Goal: Task Accomplishment & Management: Manage account settings

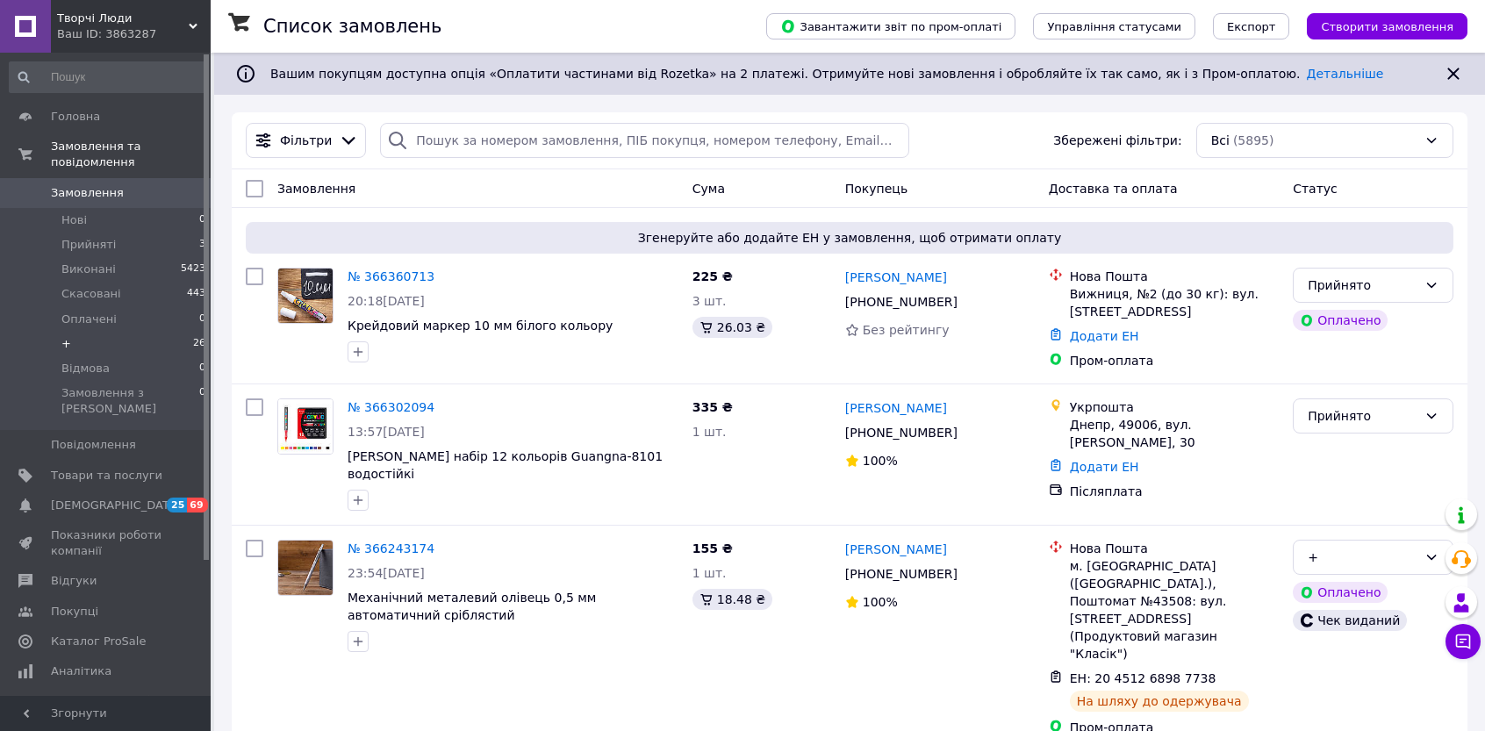
click at [60, 332] on li "+ 26" at bounding box center [108, 344] width 216 height 25
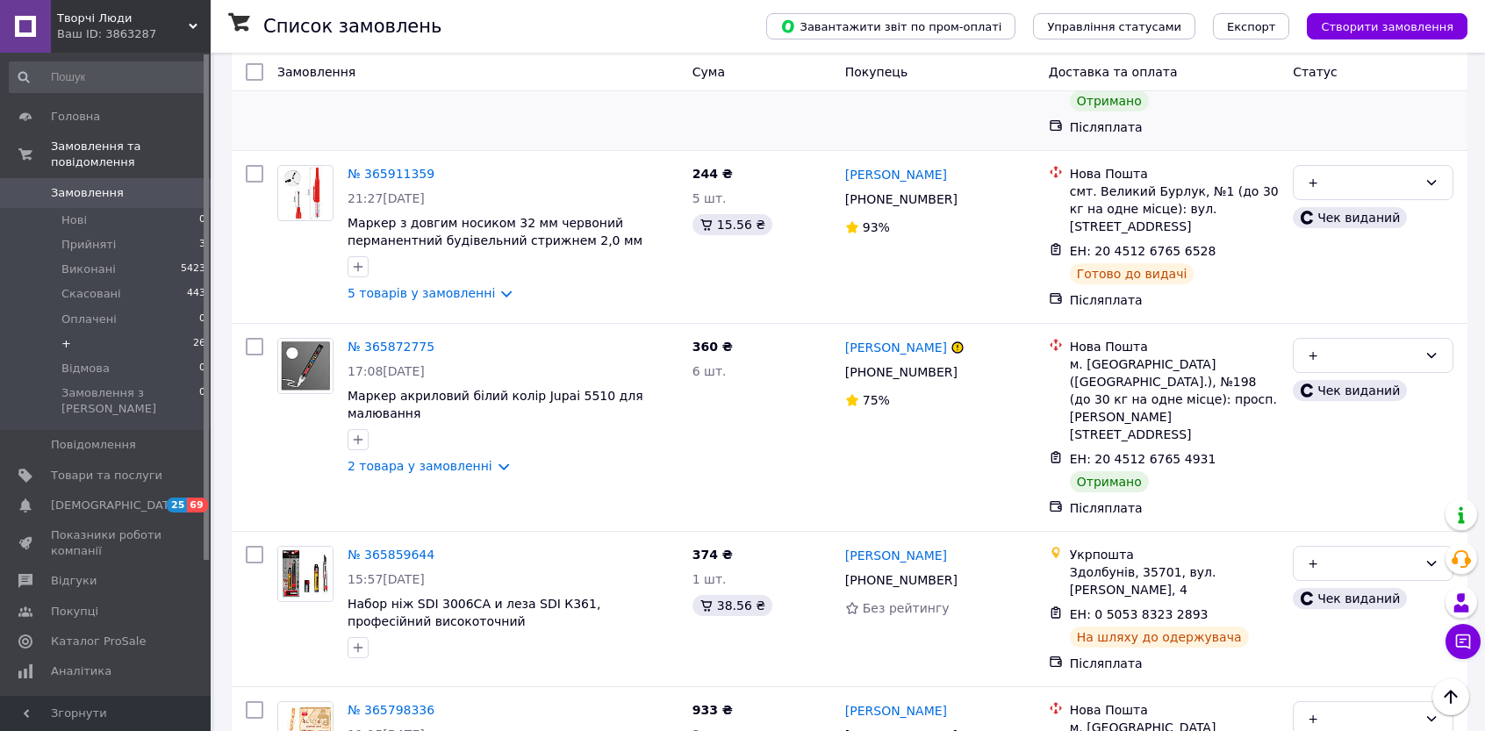
scroll to position [1668, 0]
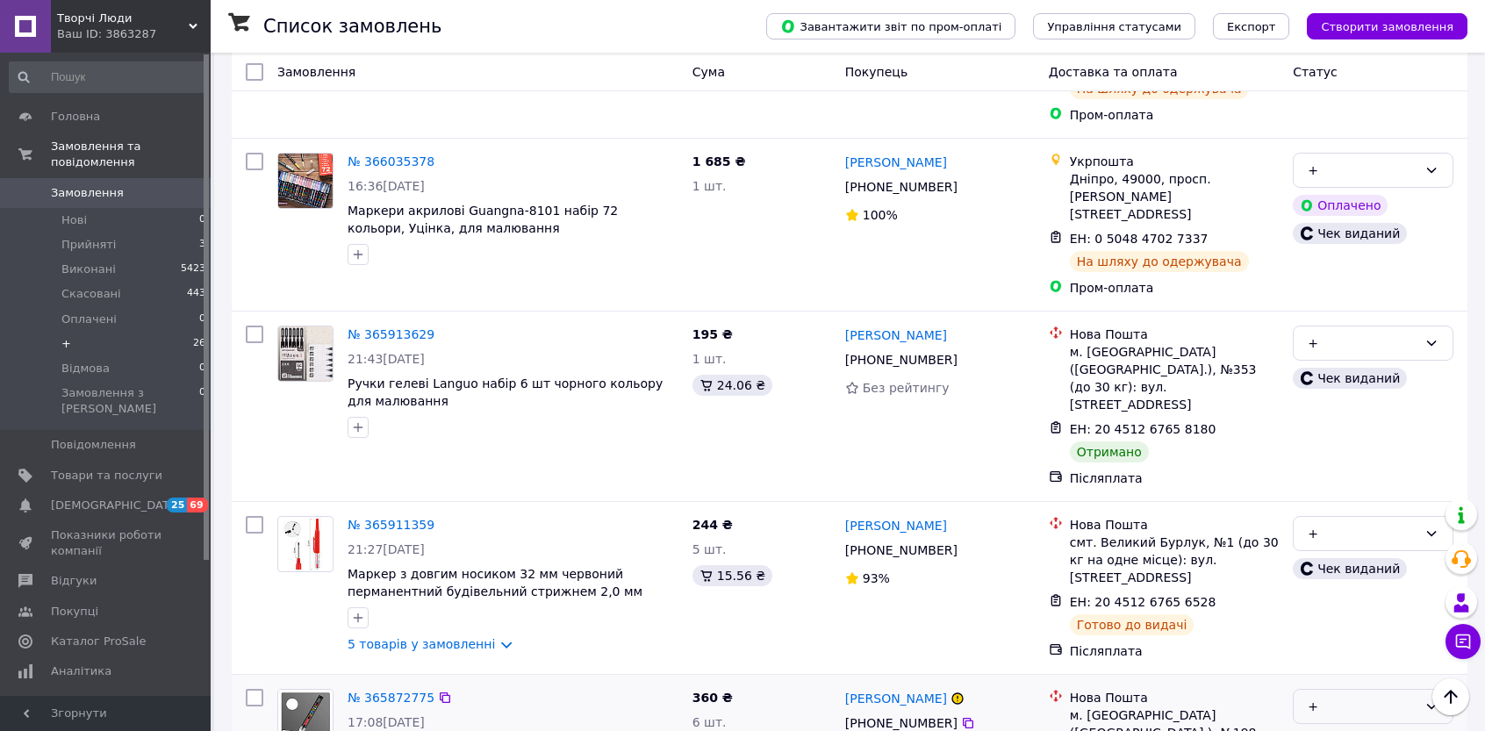
click at [775, 697] on div "+" at bounding box center [1363, 706] width 110 height 19
click at [775, 514] on li "Виконано" at bounding box center [1373, 512] width 159 height 32
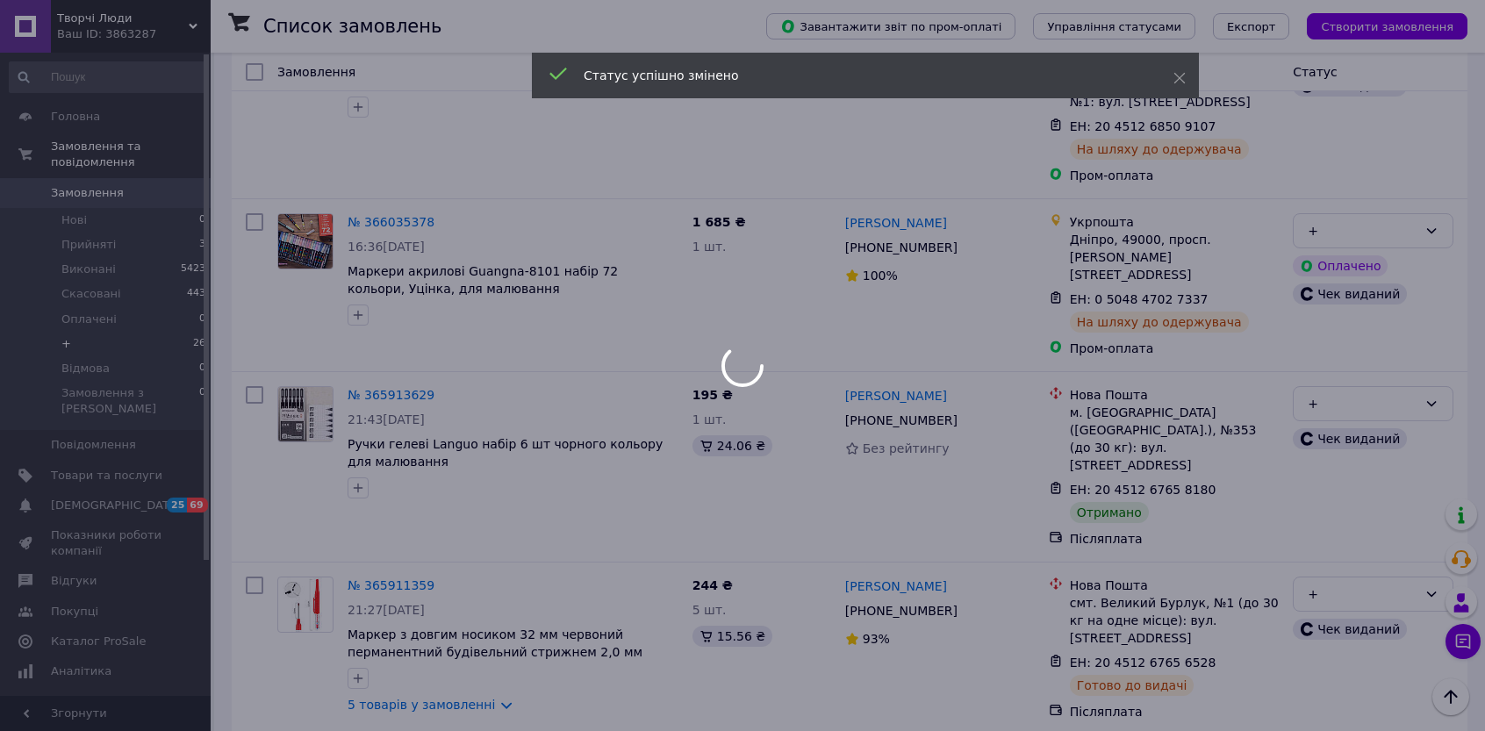
scroll to position [1580, 0]
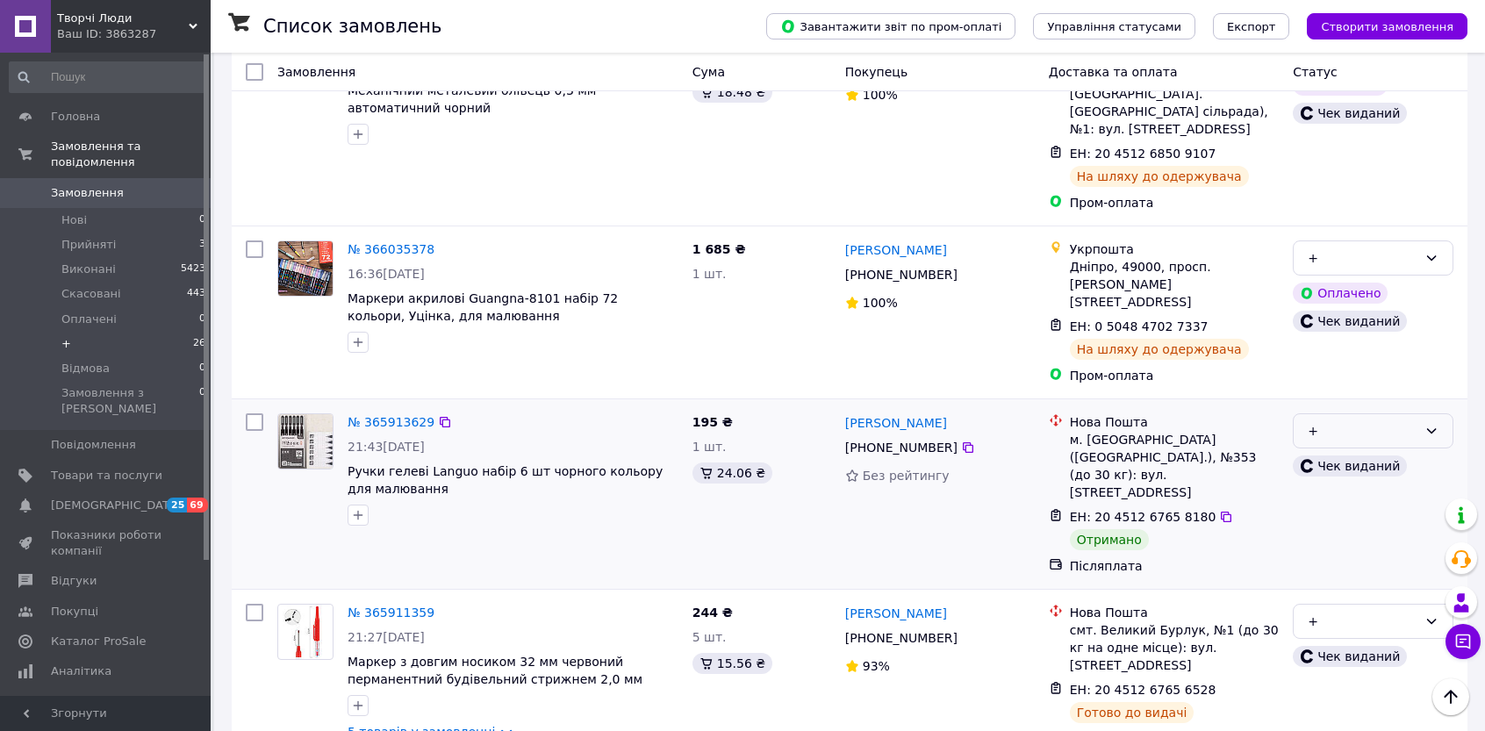
click at [775, 421] on div "+" at bounding box center [1363, 430] width 110 height 19
click at [775, 280] on li "Виконано" at bounding box center [1373, 277] width 159 height 32
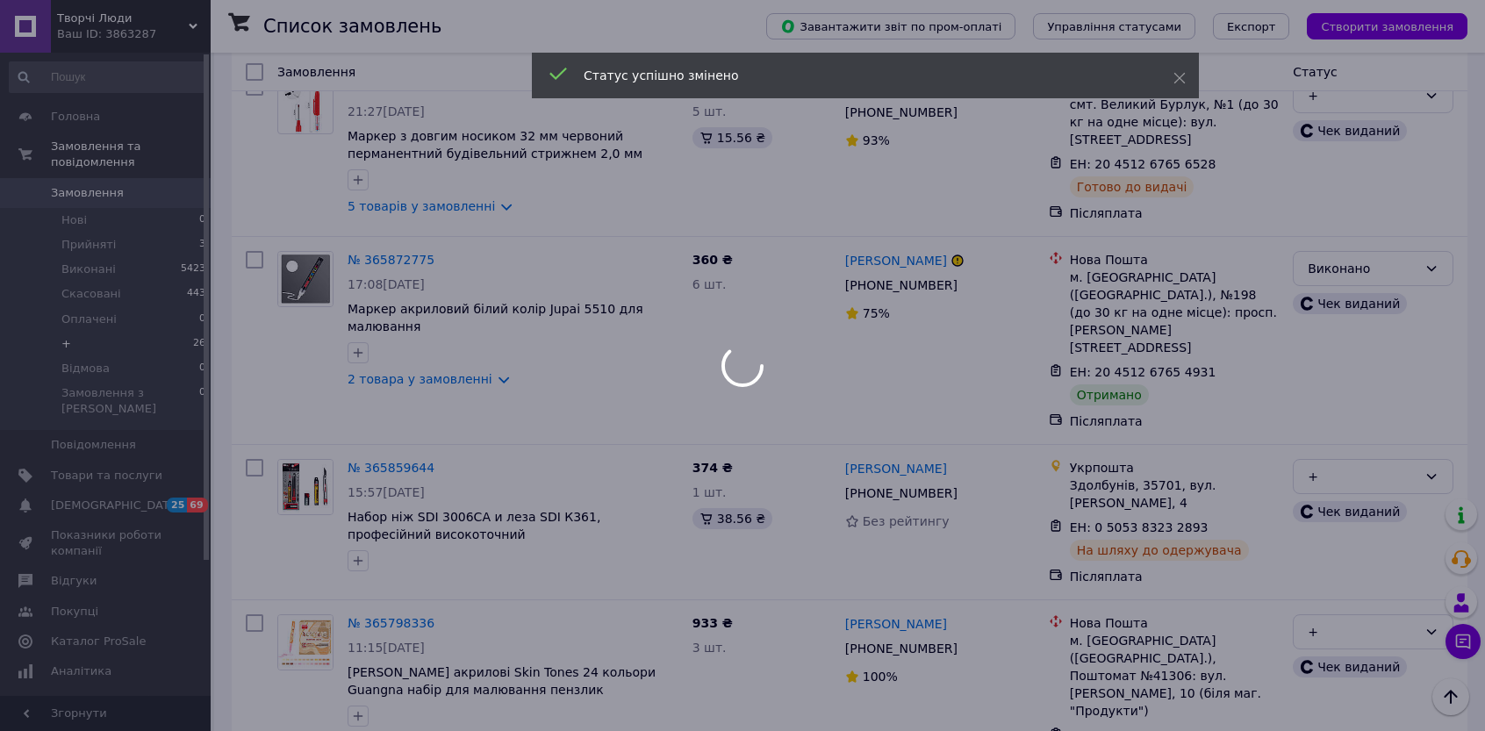
scroll to position [2107, 0]
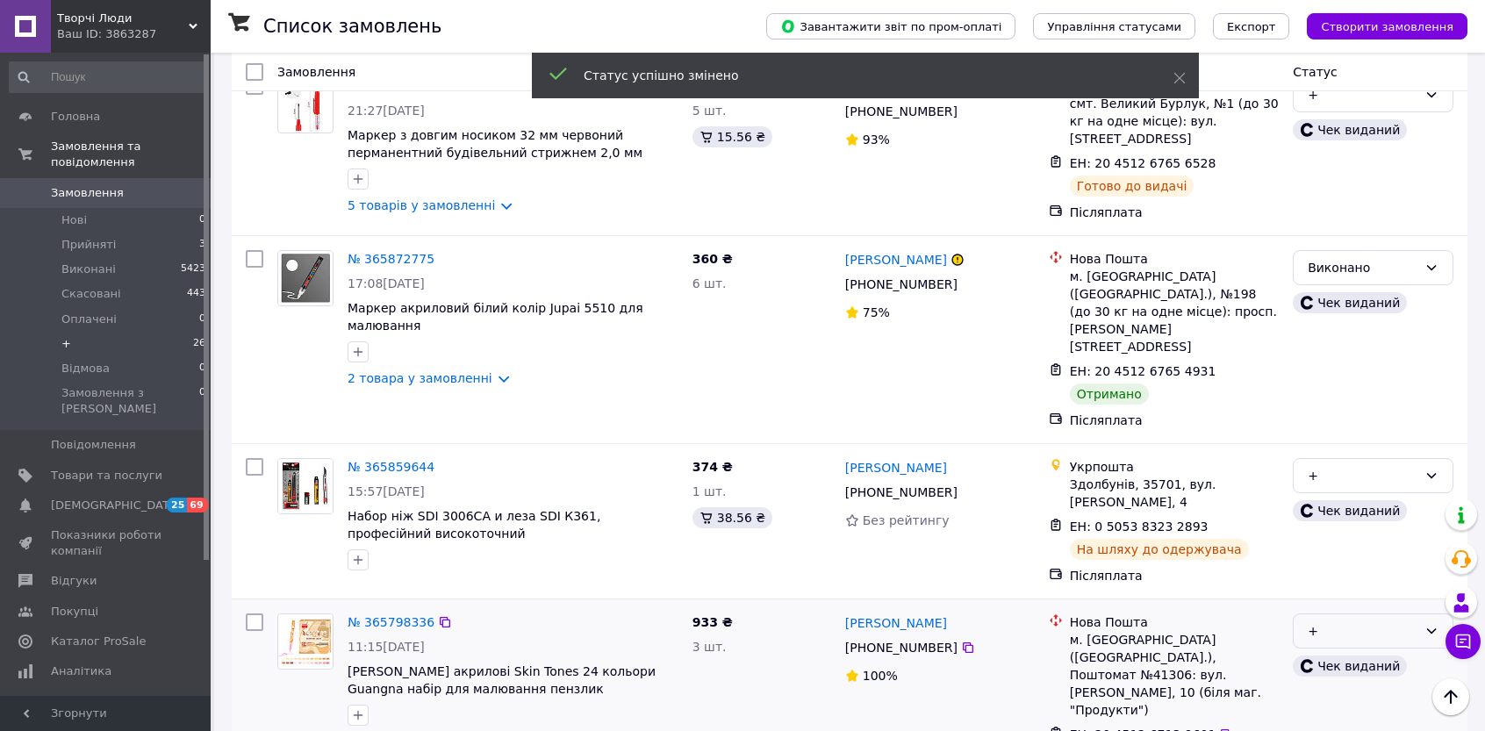
click at [775, 622] on div "+" at bounding box center [1363, 631] width 110 height 19
click at [775, 403] on li "Виконано" at bounding box center [1373, 401] width 159 height 32
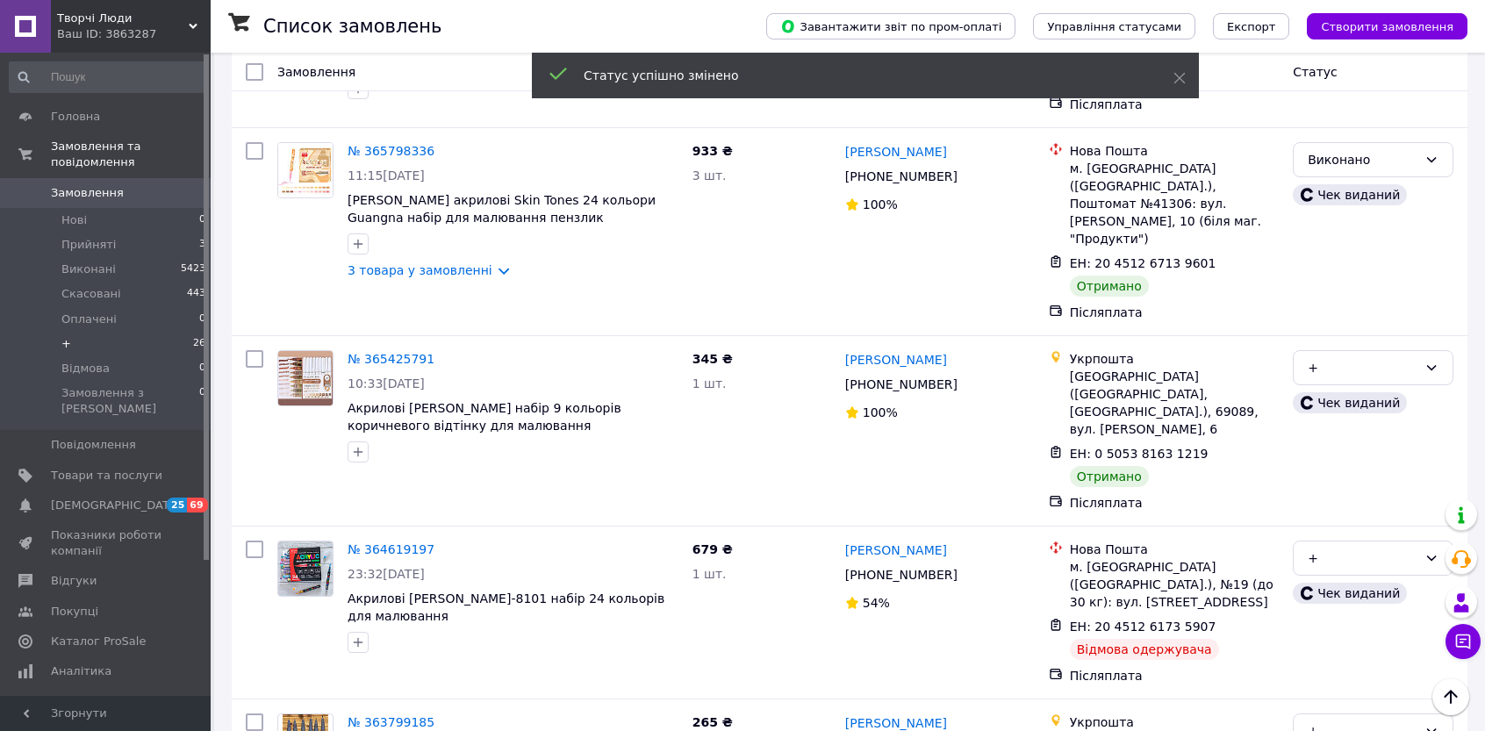
scroll to position [2196, 0]
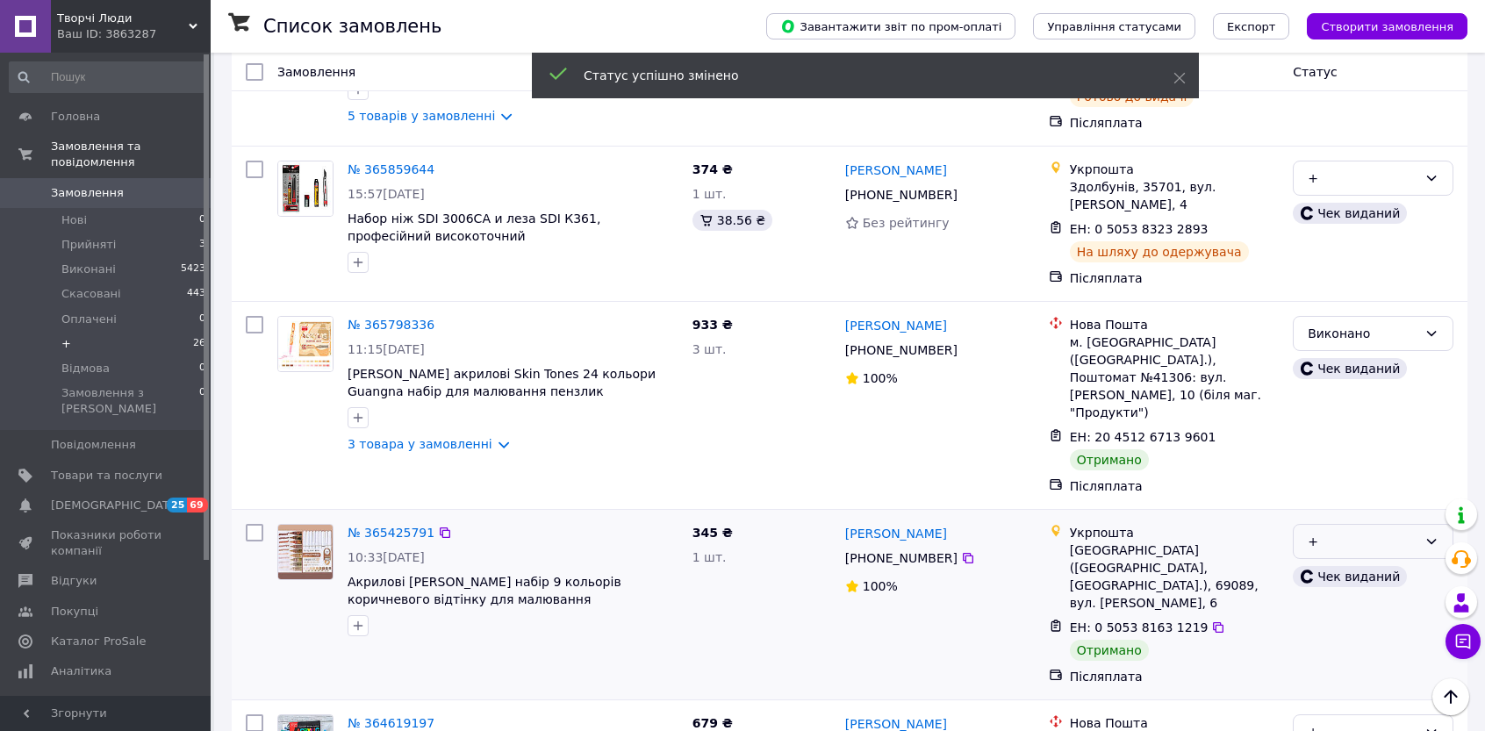
click at [775, 532] on div "+" at bounding box center [1363, 541] width 110 height 19
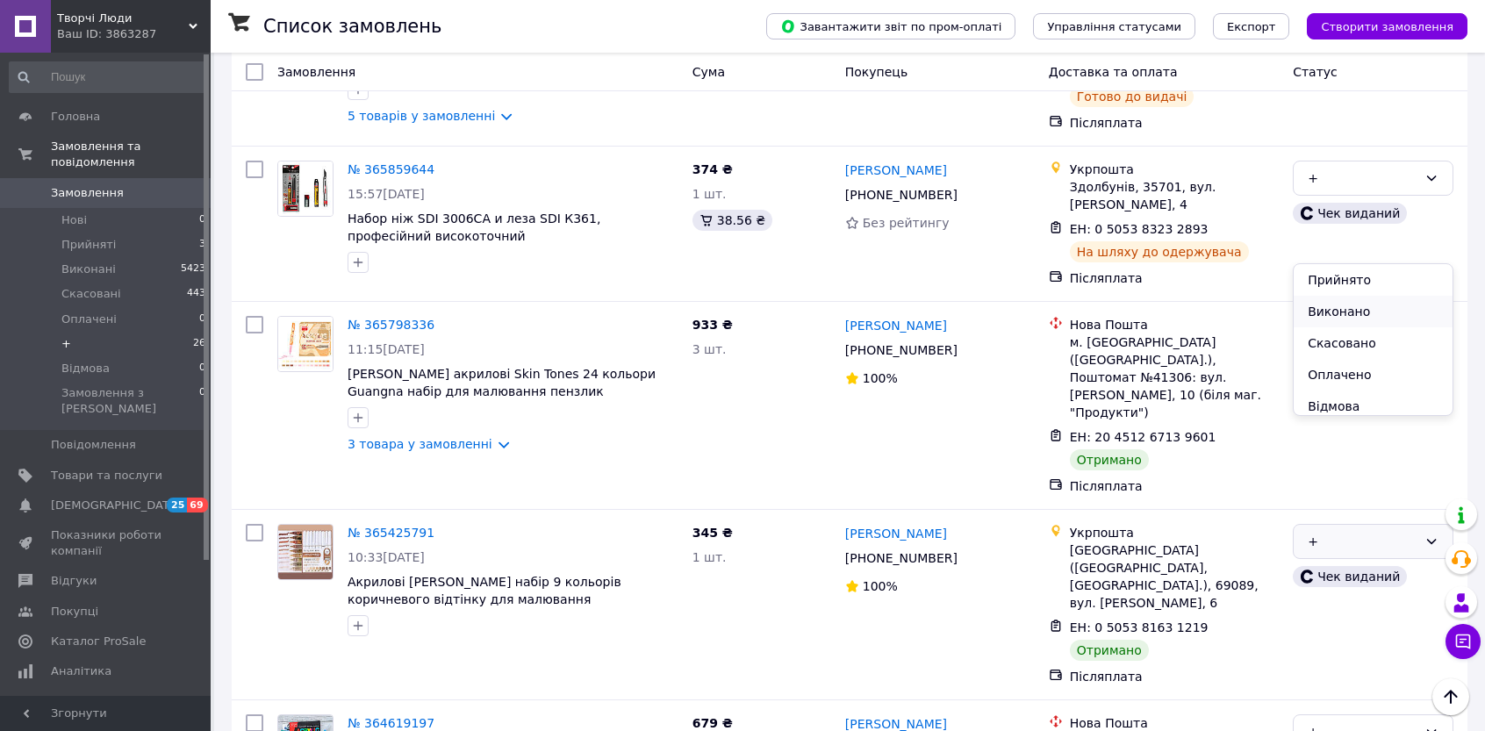
click at [775, 314] on li "Виконано" at bounding box center [1373, 312] width 159 height 32
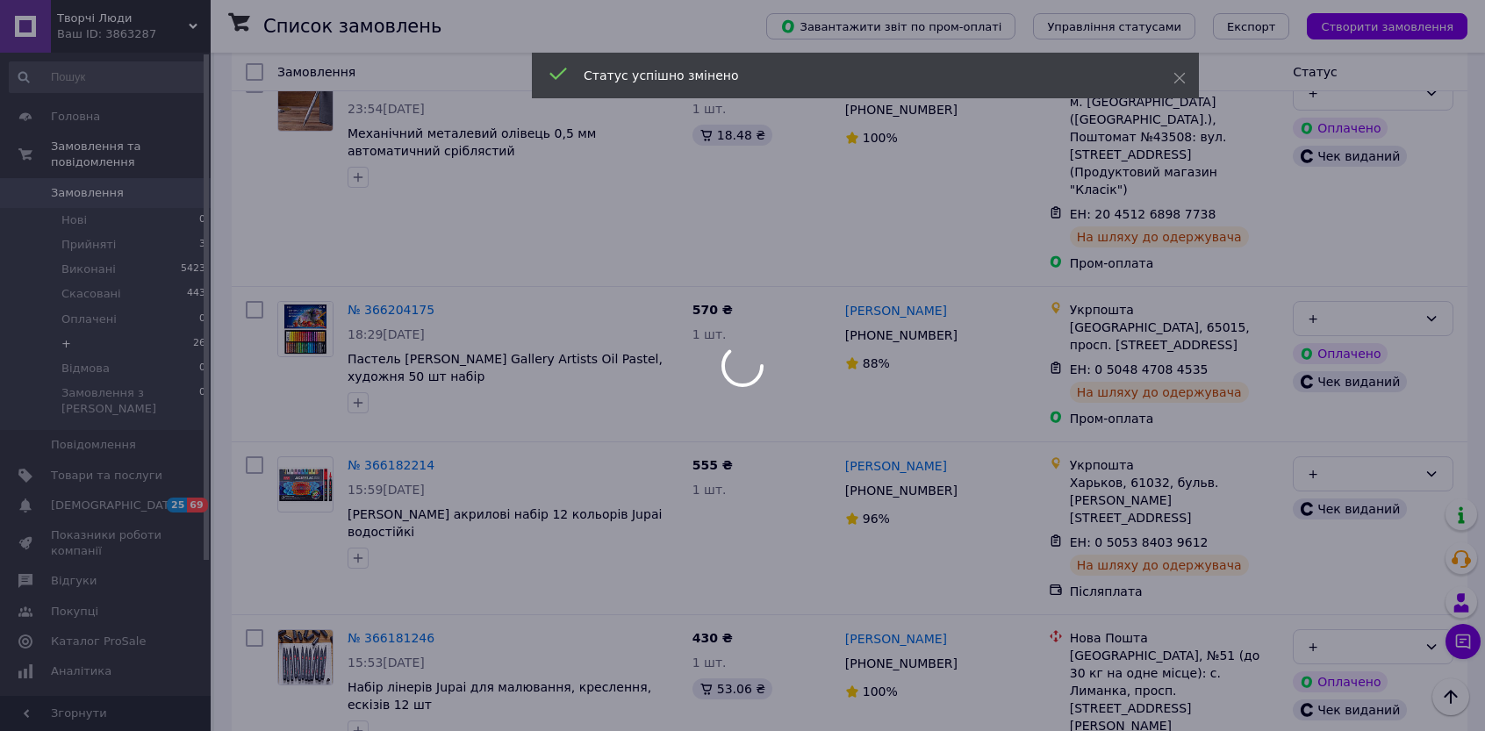
scroll to position [0, 0]
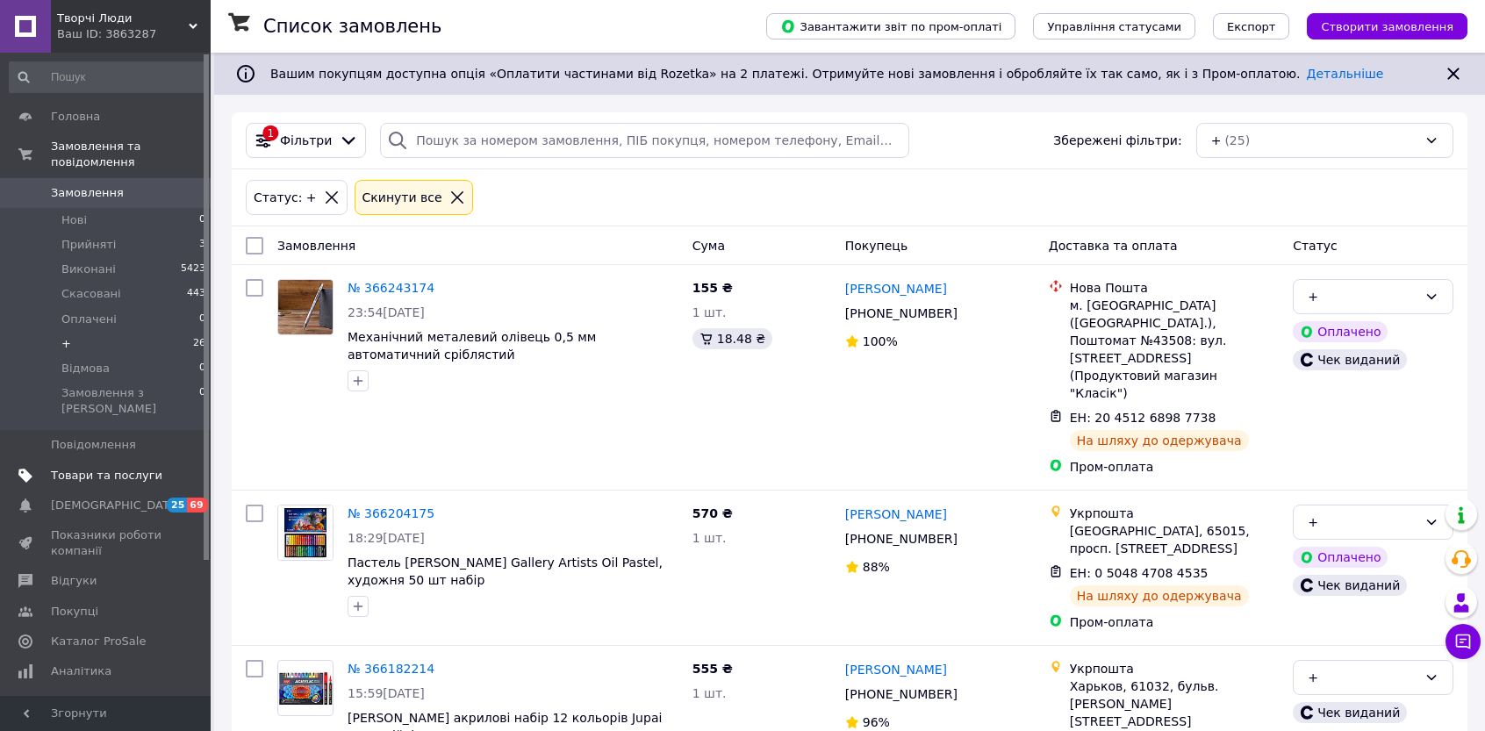
click at [119, 468] on span "Товари та послуги" at bounding box center [106, 476] width 111 height 16
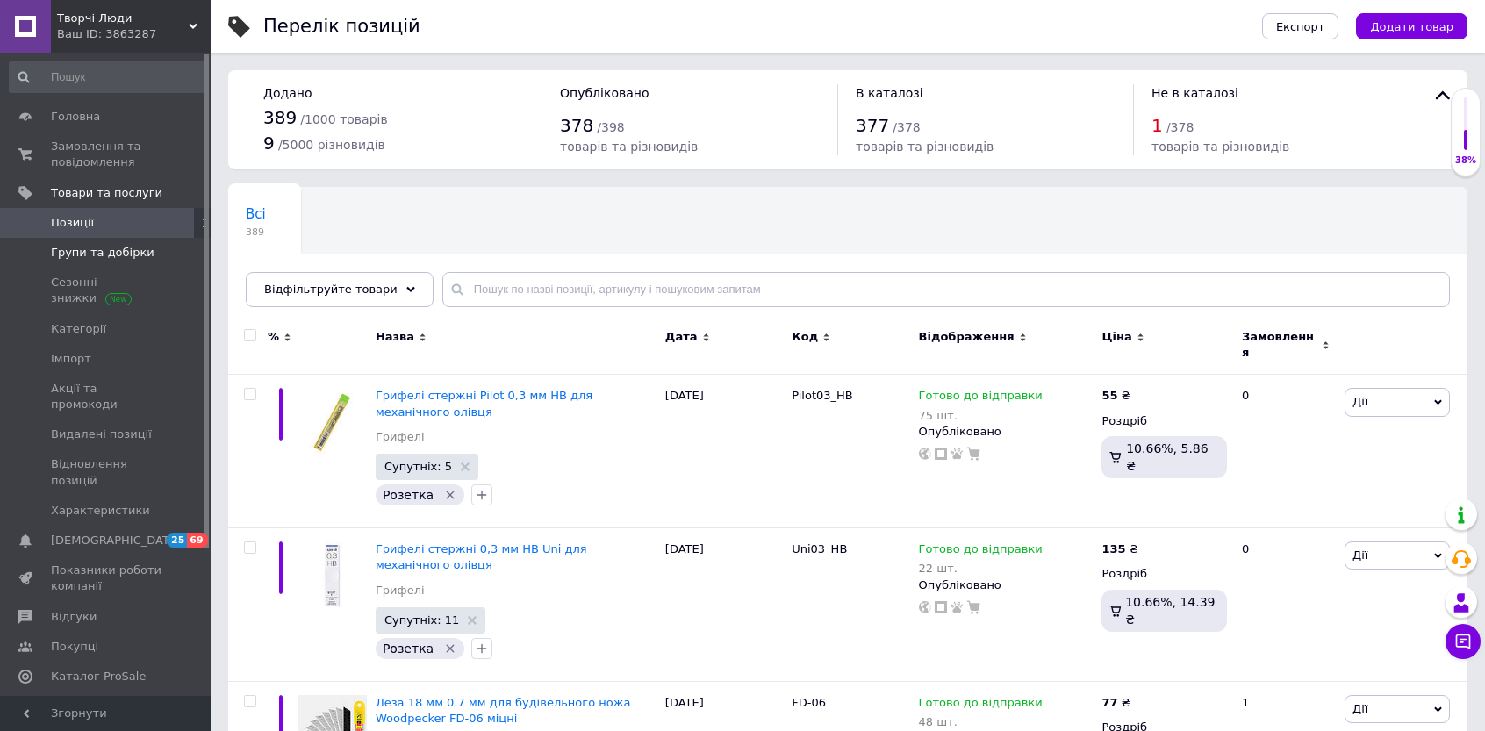
click at [79, 259] on span "Групи та добірки" at bounding box center [103, 253] width 104 height 16
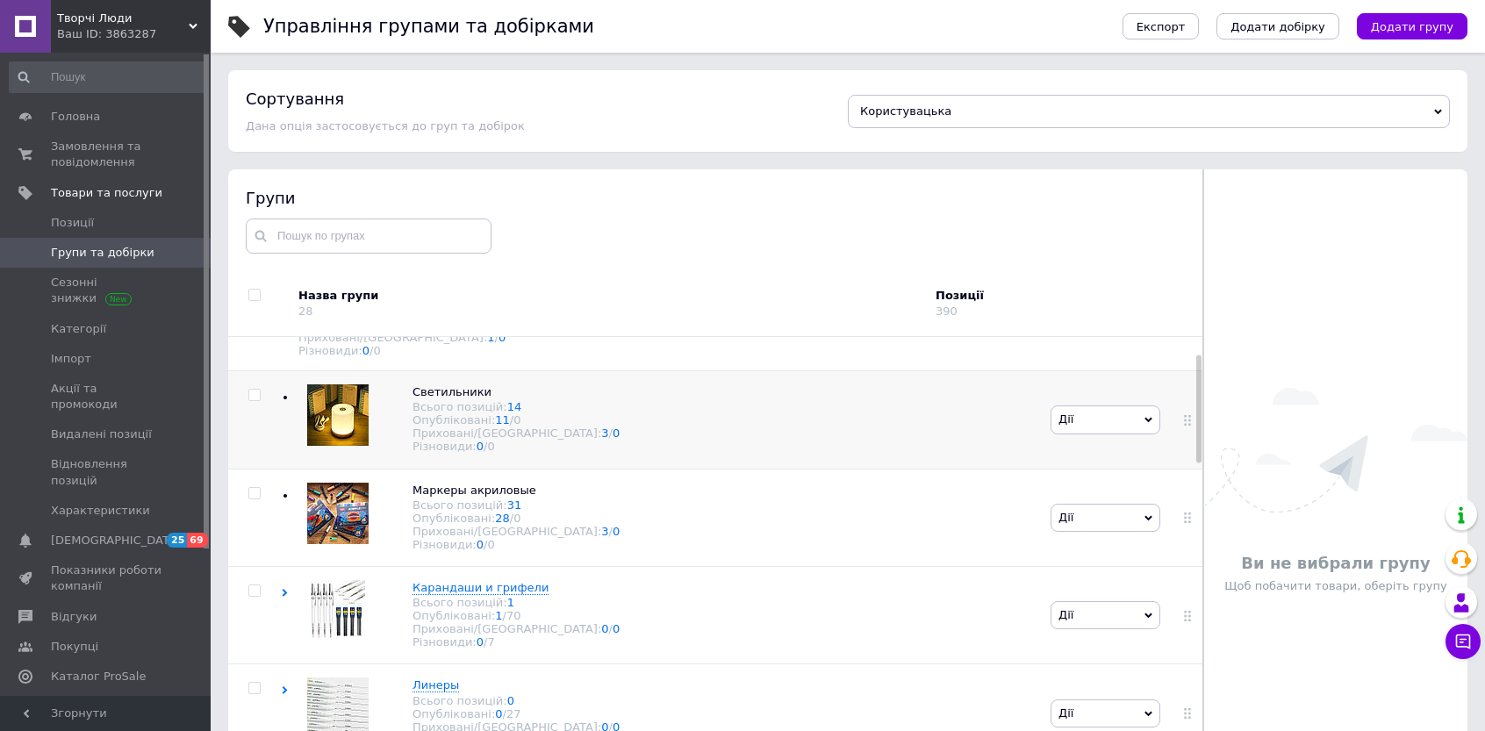
scroll to position [88, 0]
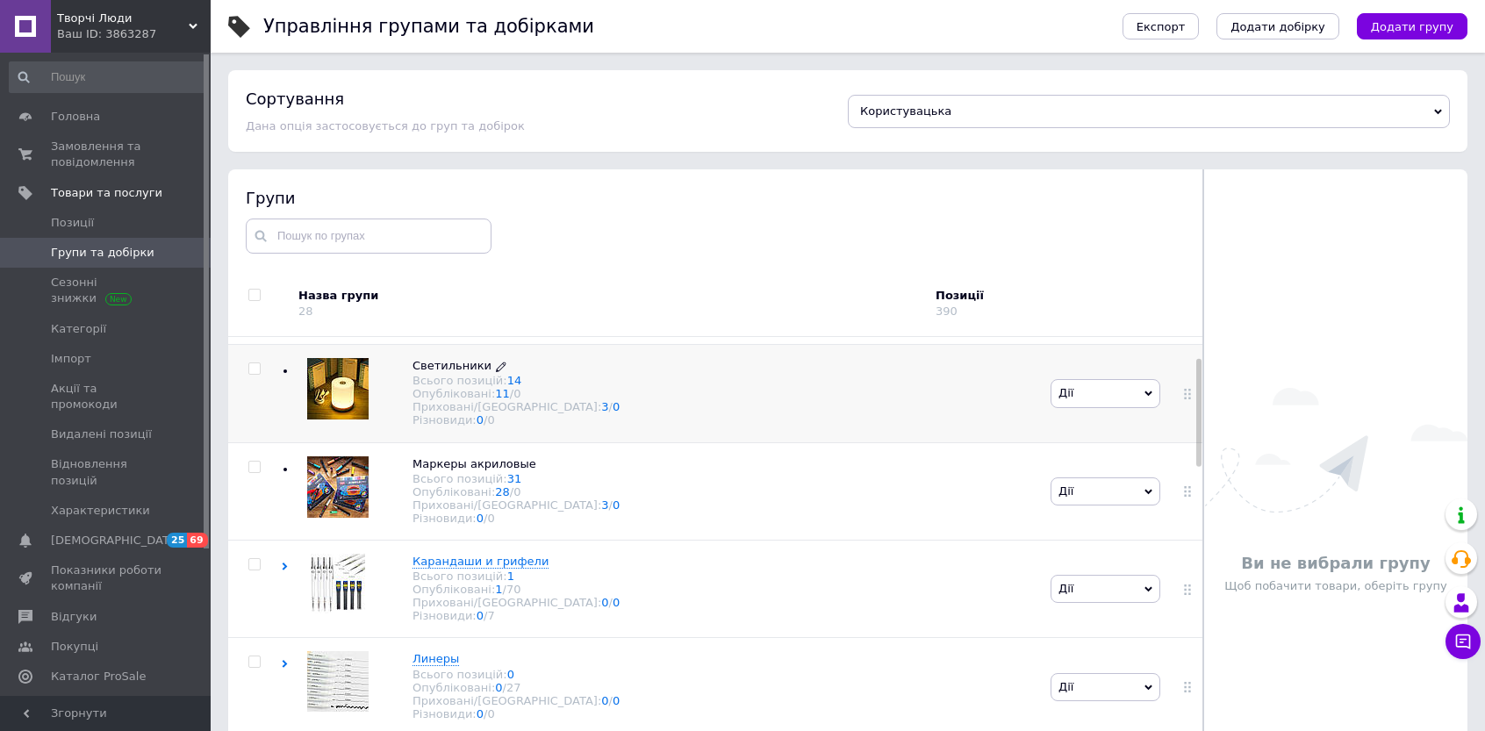
click at [451, 371] on span "Светильники" at bounding box center [452, 365] width 79 height 13
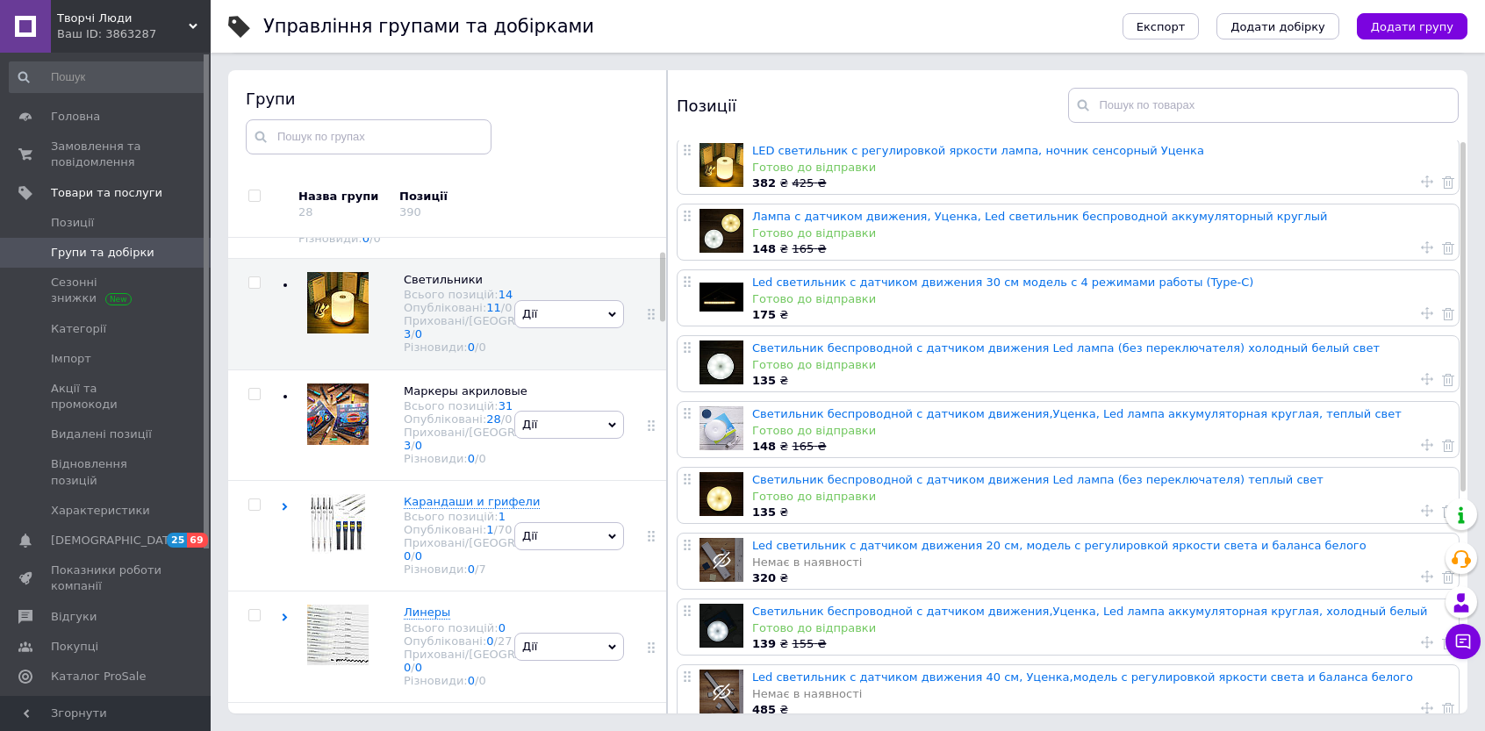
scroll to position [0, 0]
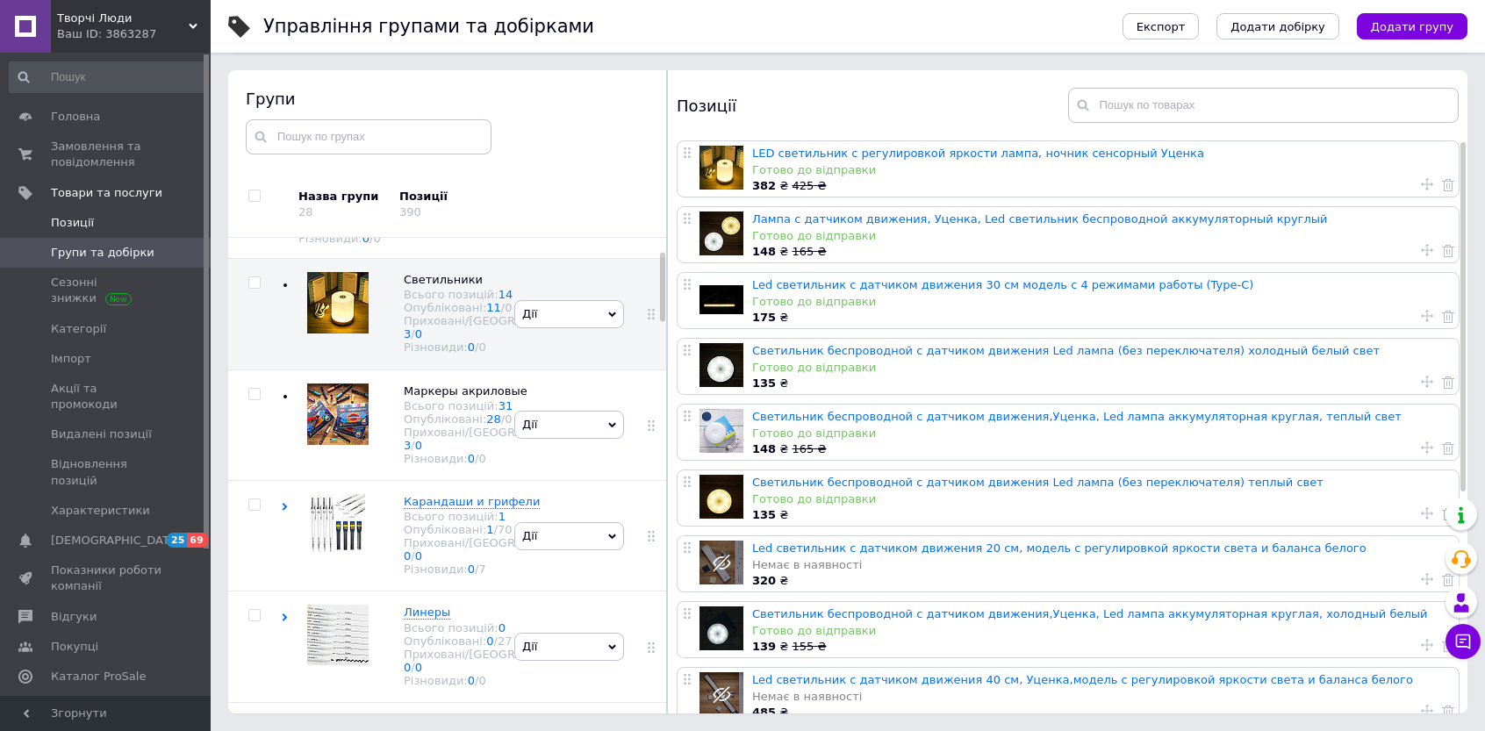
click at [81, 233] on link "Позиції" at bounding box center [108, 223] width 216 height 30
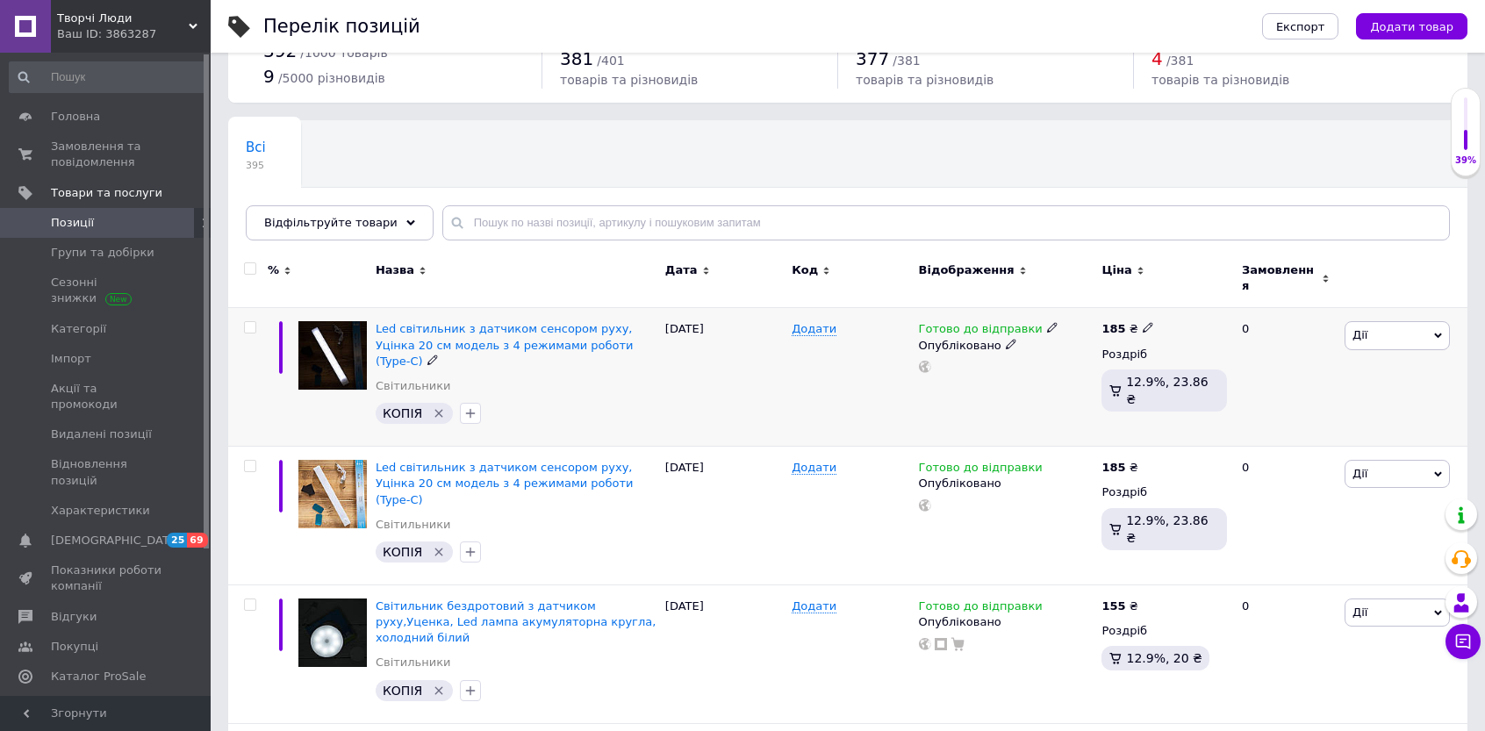
scroll to position [176, 0]
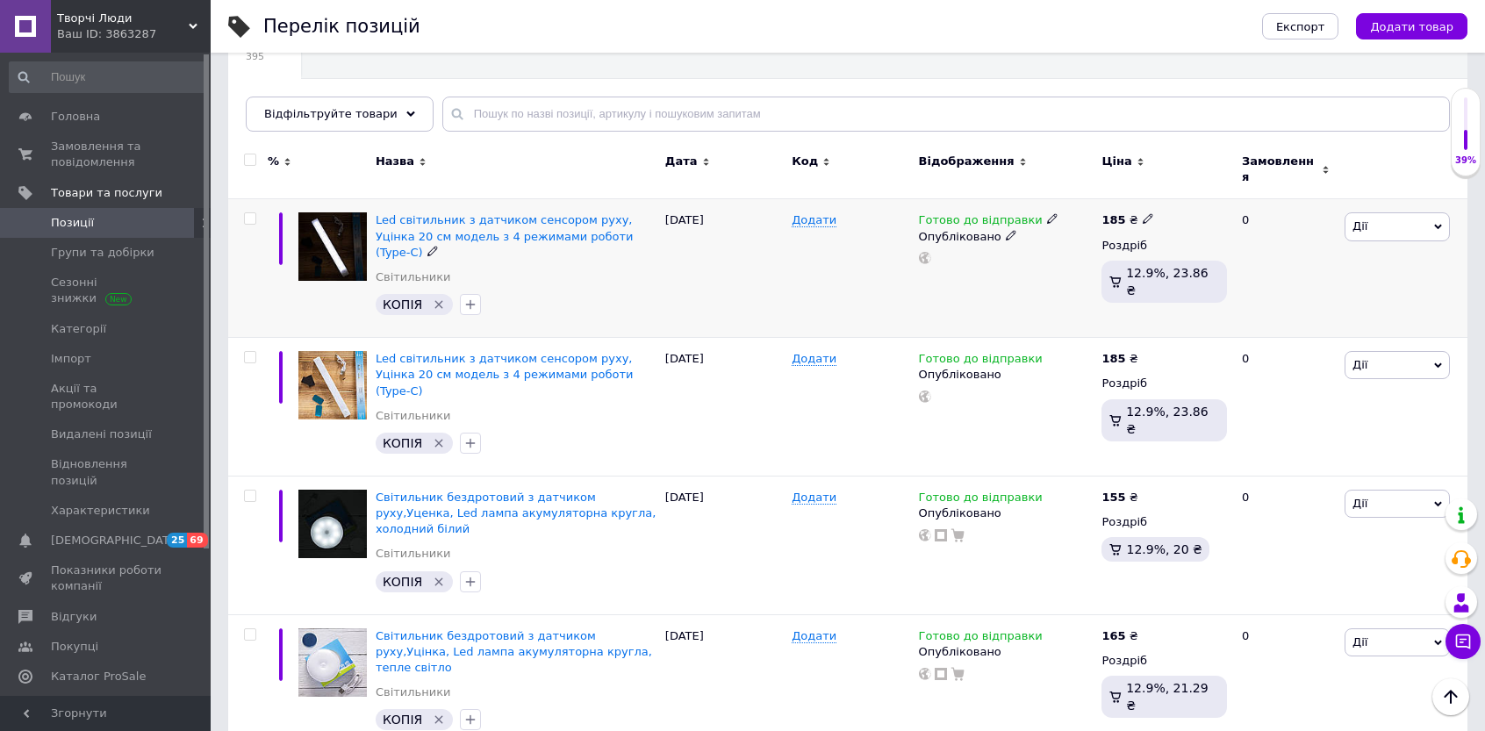
click at [437, 298] on icon "Видалити мітку" at bounding box center [439, 305] width 14 height 14
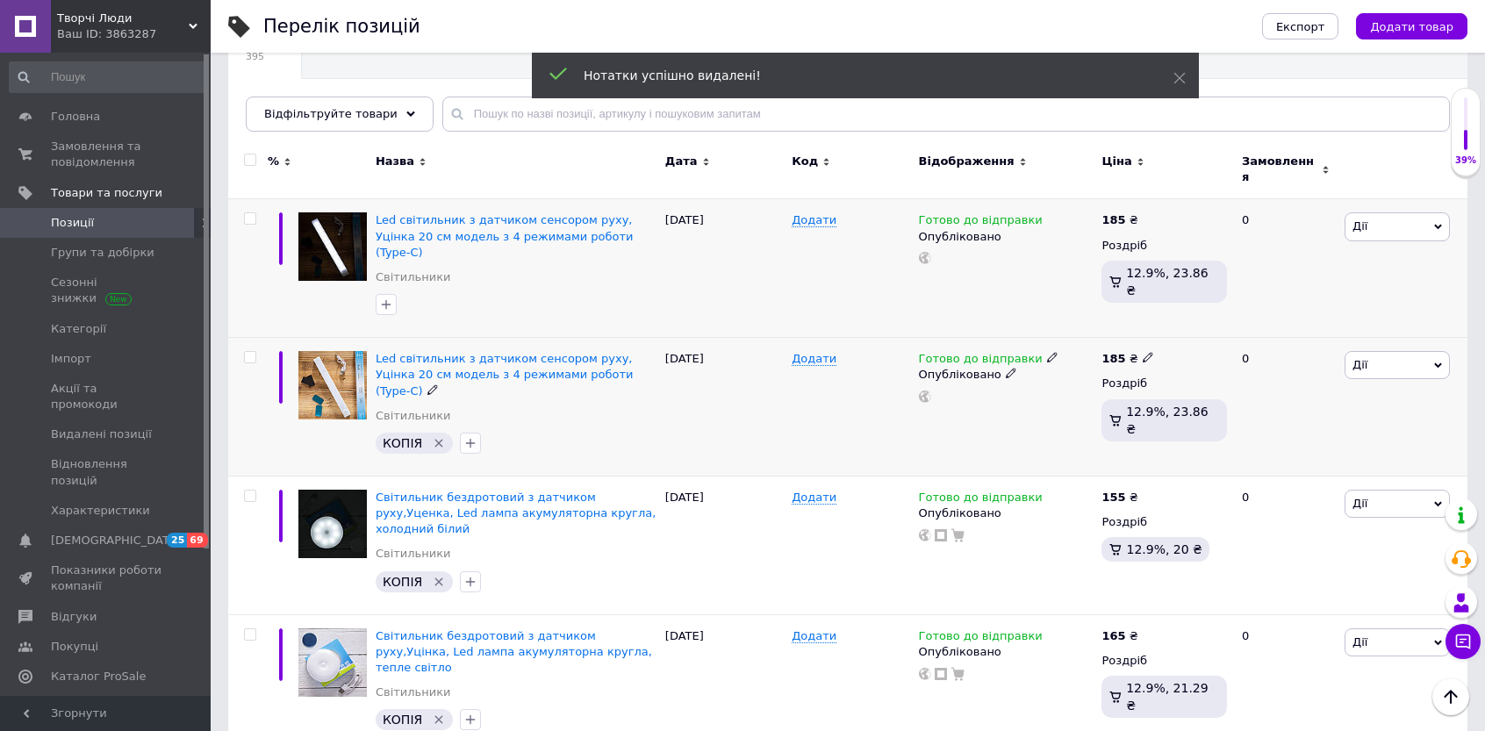
click at [434, 436] on icon "Видалити мітку" at bounding box center [439, 443] width 14 height 14
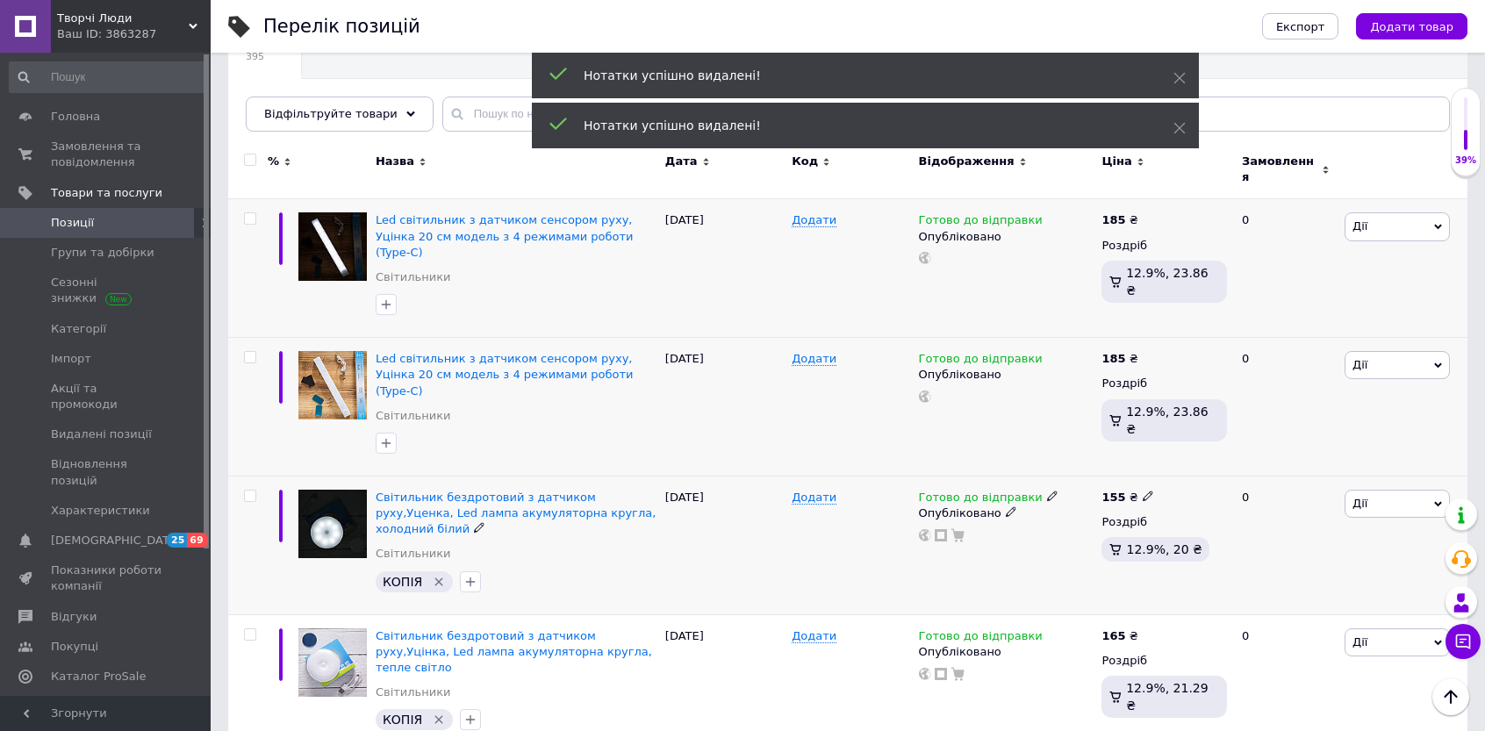
click at [435, 578] on icon "Видалити мітку" at bounding box center [439, 582] width 8 height 8
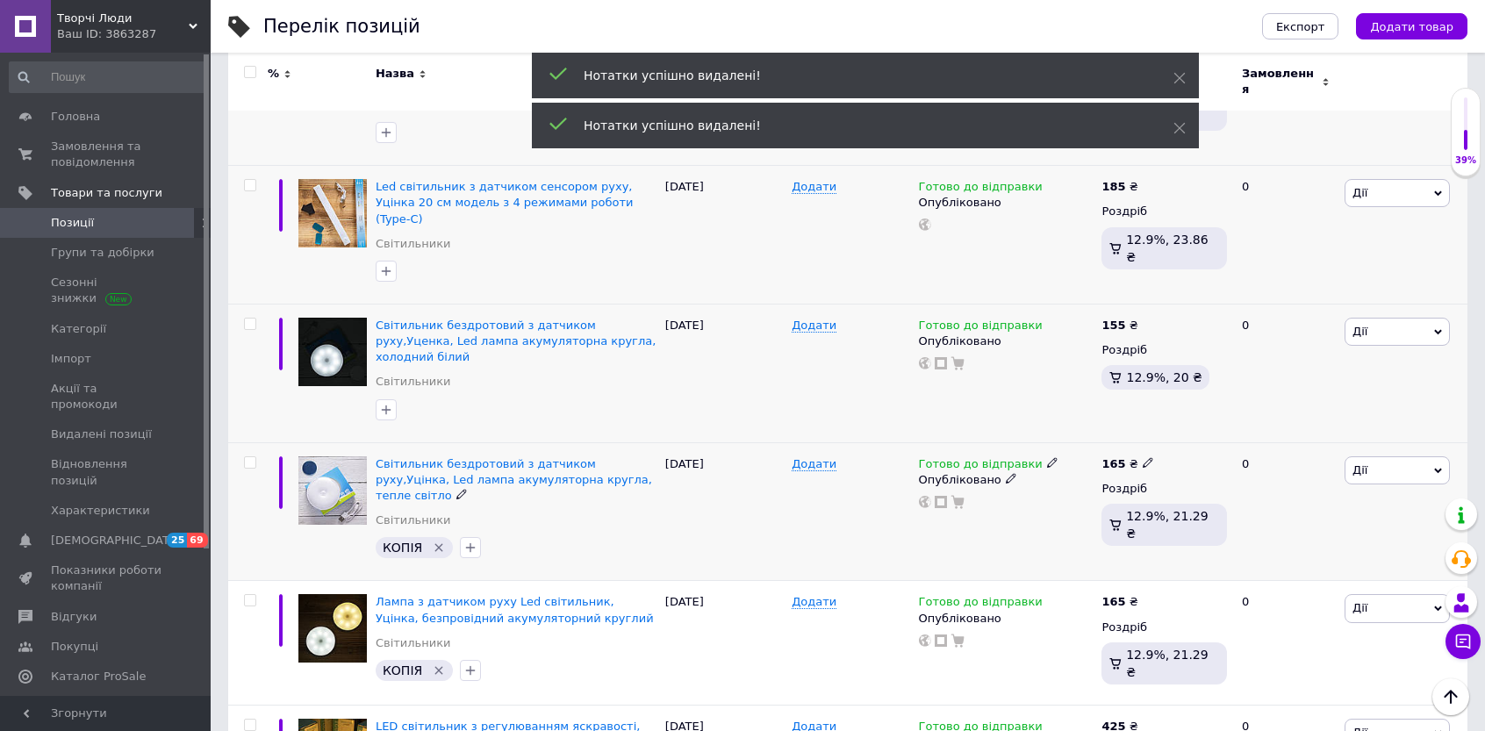
scroll to position [351, 0]
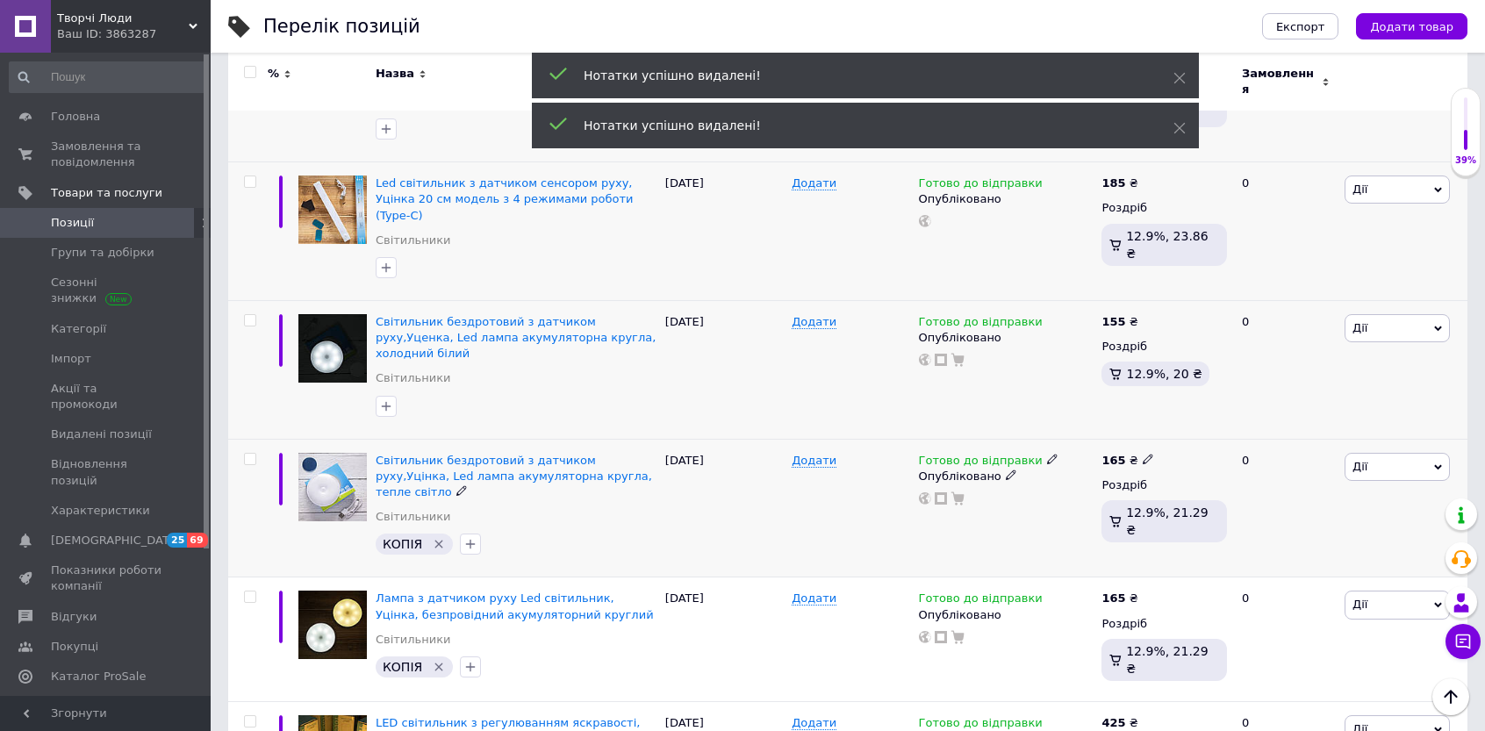
click at [439, 537] on icon "Видалити мітку" at bounding box center [439, 544] width 14 height 14
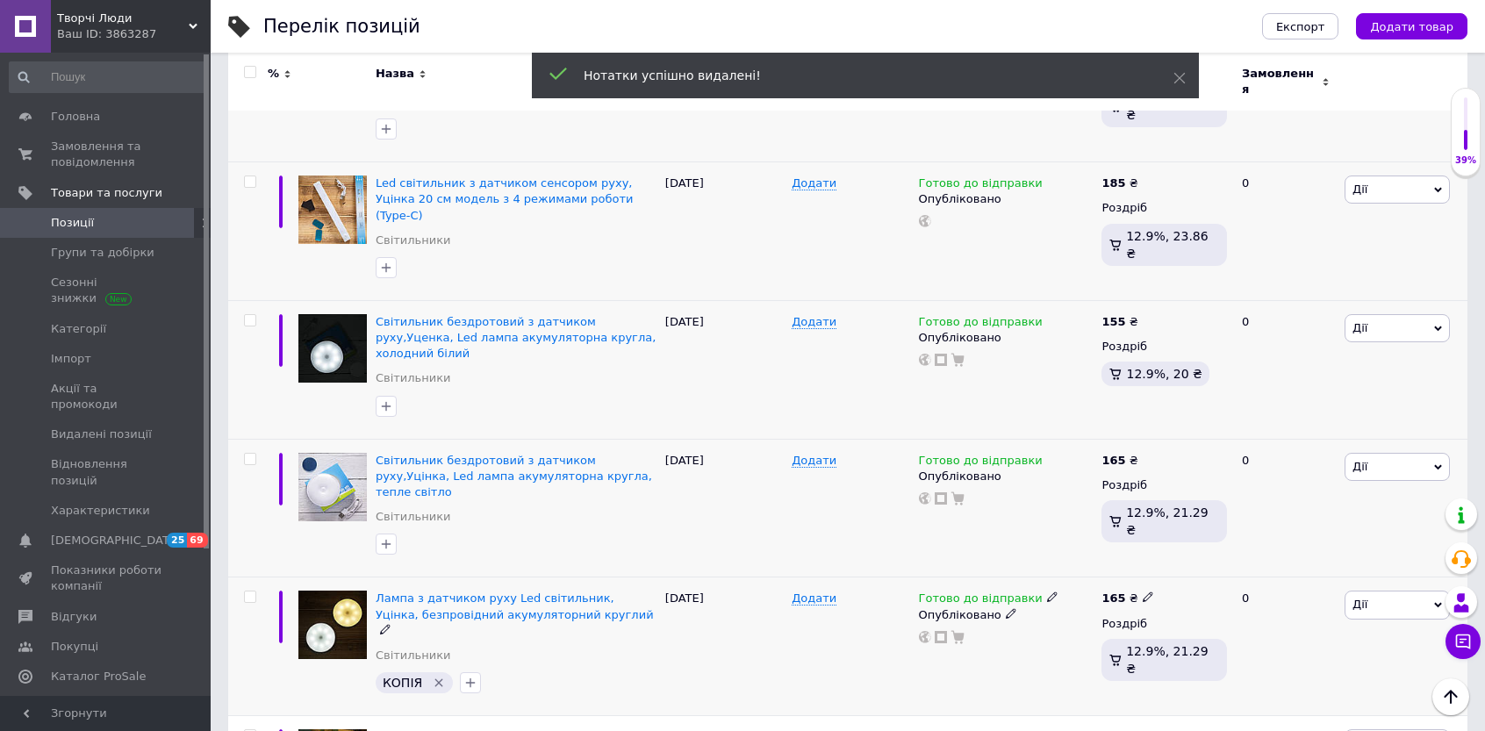
click at [437, 679] on icon "Видалити мітку" at bounding box center [439, 683] width 8 height 8
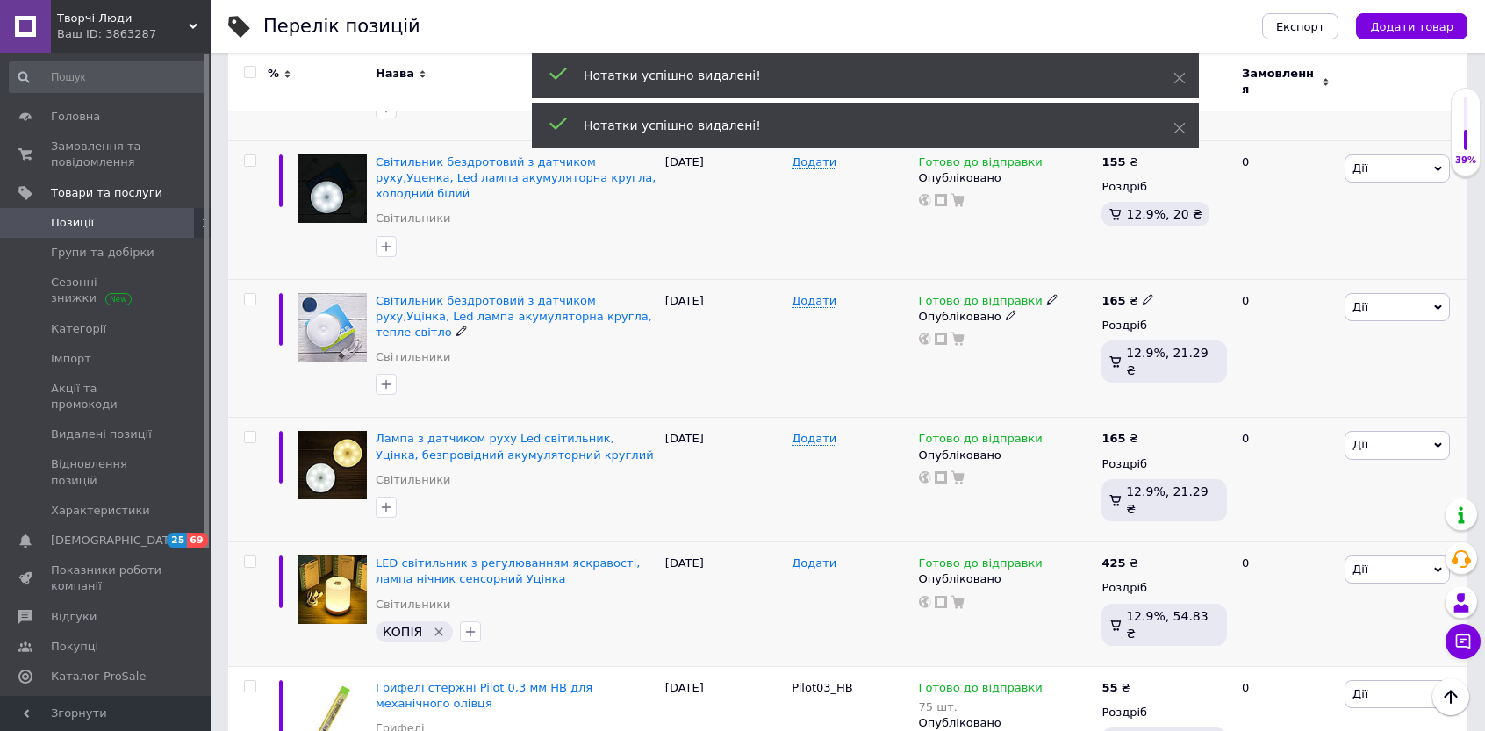
scroll to position [527, 0]
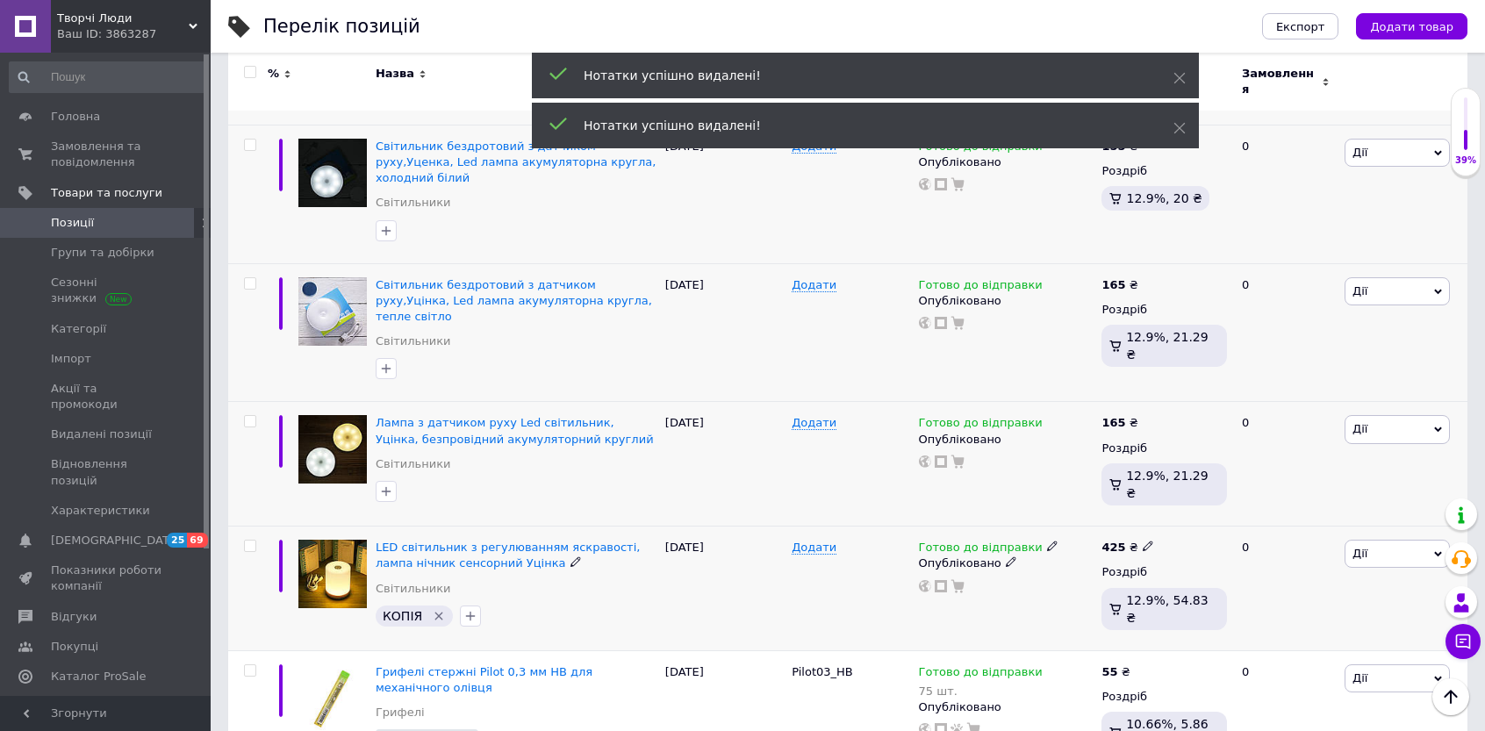
click at [437, 612] on icon "Видалити мітку" at bounding box center [439, 616] width 8 height 8
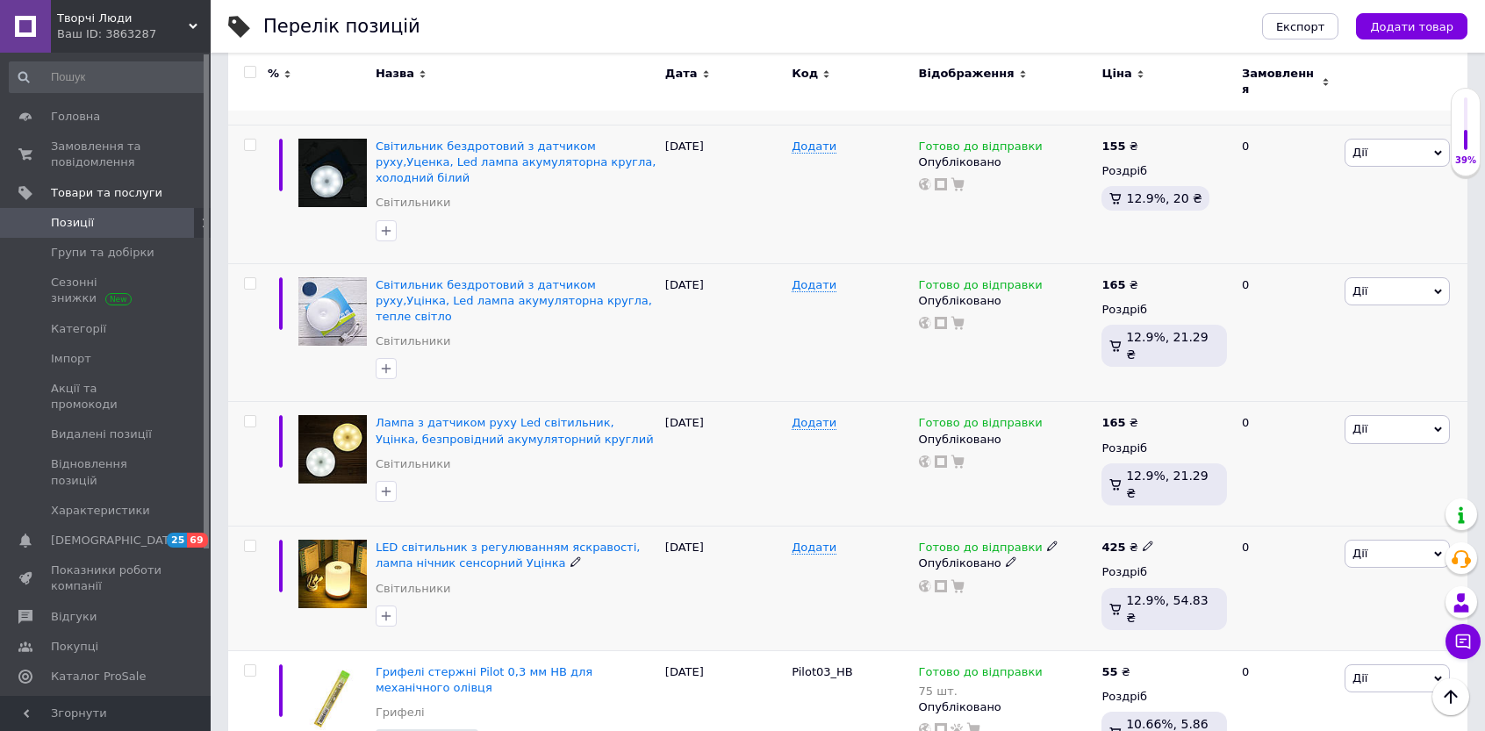
click at [571, 557] on icon at bounding box center [576, 562] width 11 height 11
click at [558, 591] on div at bounding box center [516, 605] width 288 height 28
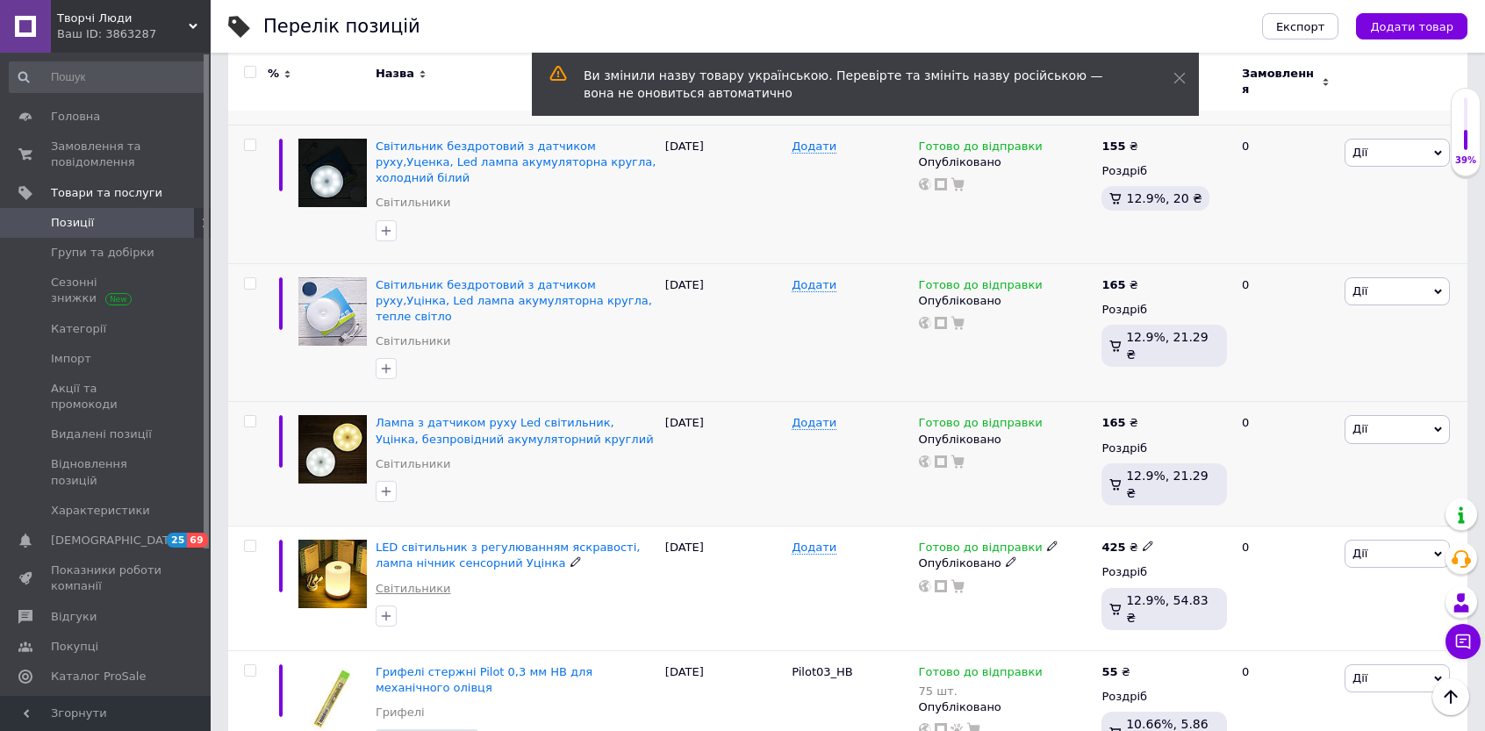
click at [427, 581] on link "Світильники" at bounding box center [413, 589] width 75 height 16
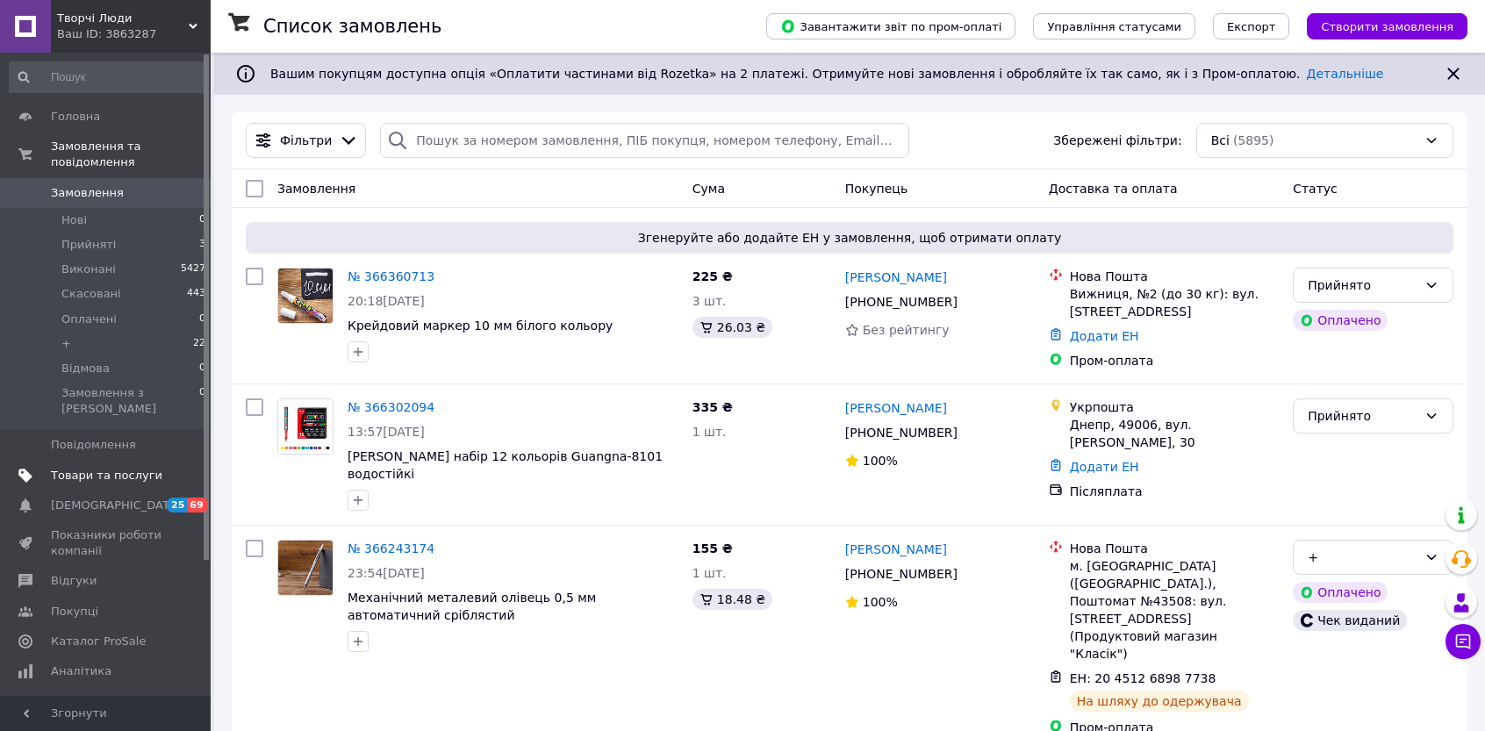
click at [66, 468] on span "Товари та послуги" at bounding box center [106, 476] width 111 height 16
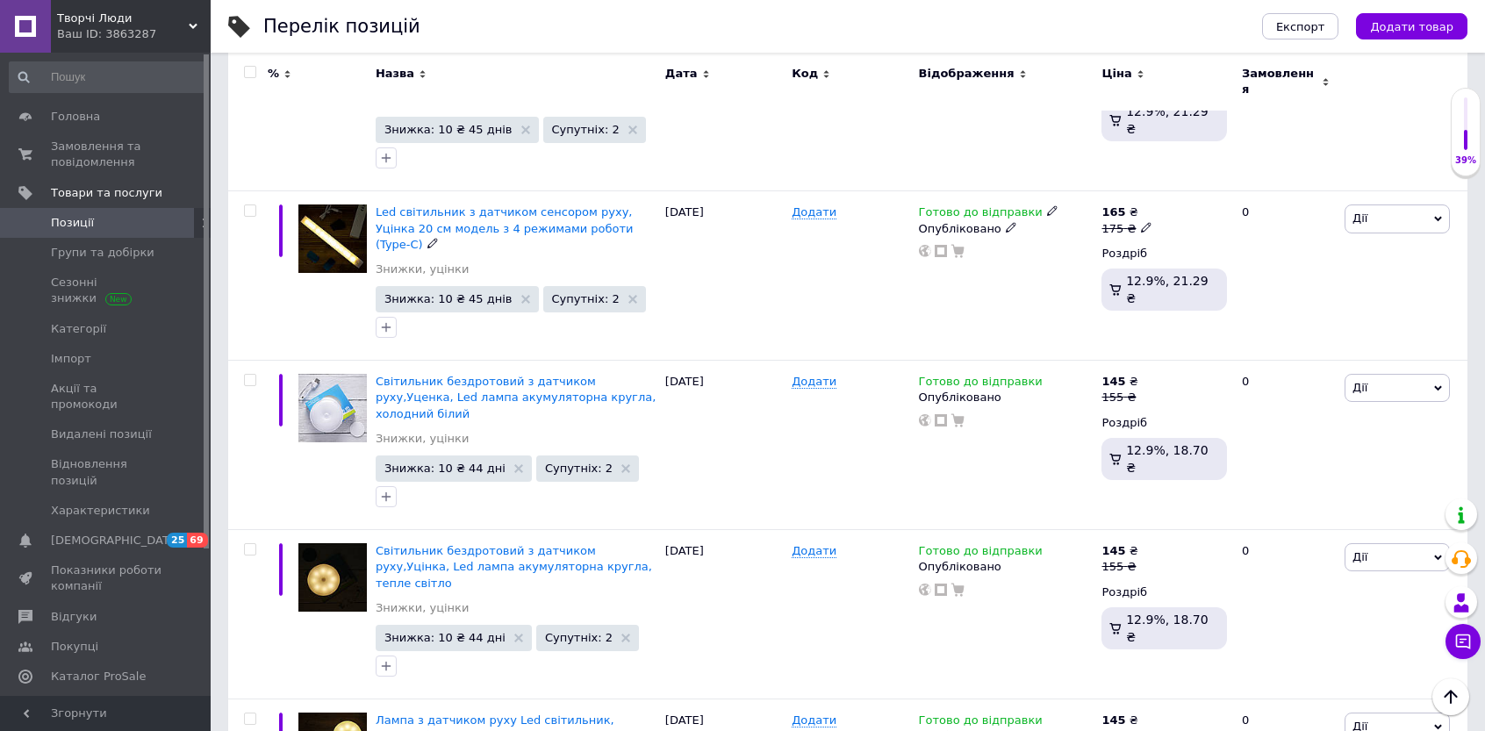
scroll to position [351, 0]
click at [97, 251] on span "Групи та добірки" at bounding box center [103, 253] width 104 height 16
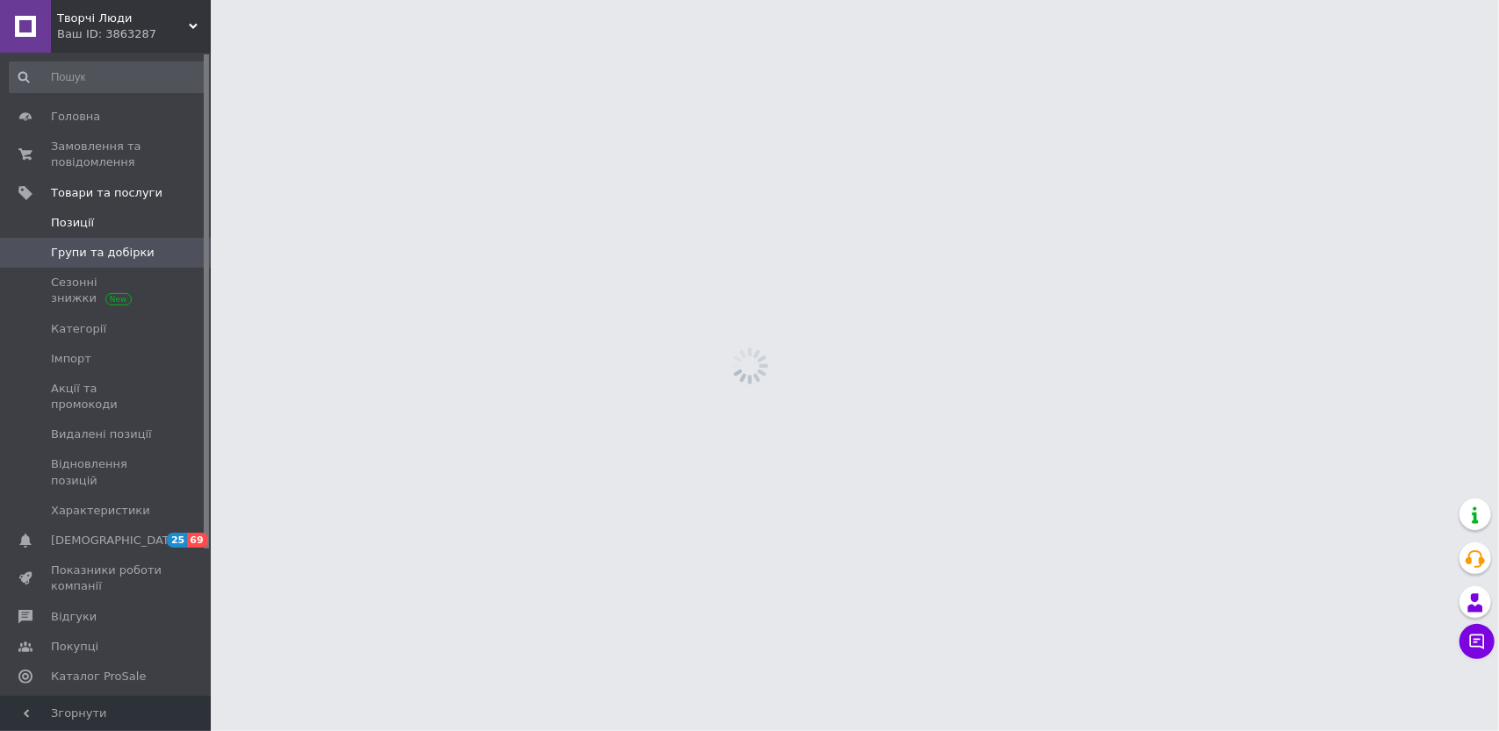
click at [81, 226] on span "Позиції" at bounding box center [72, 223] width 43 height 16
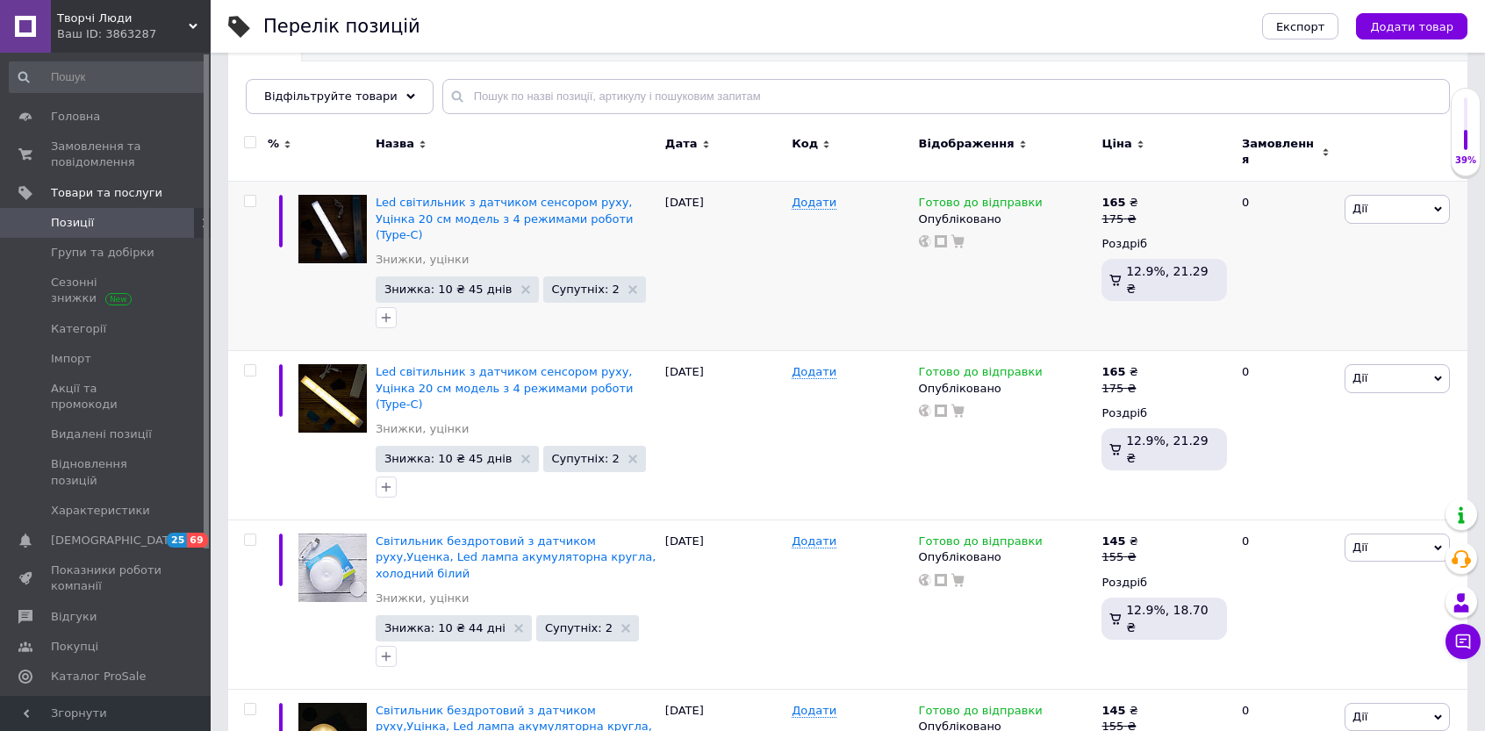
scroll to position [263, 0]
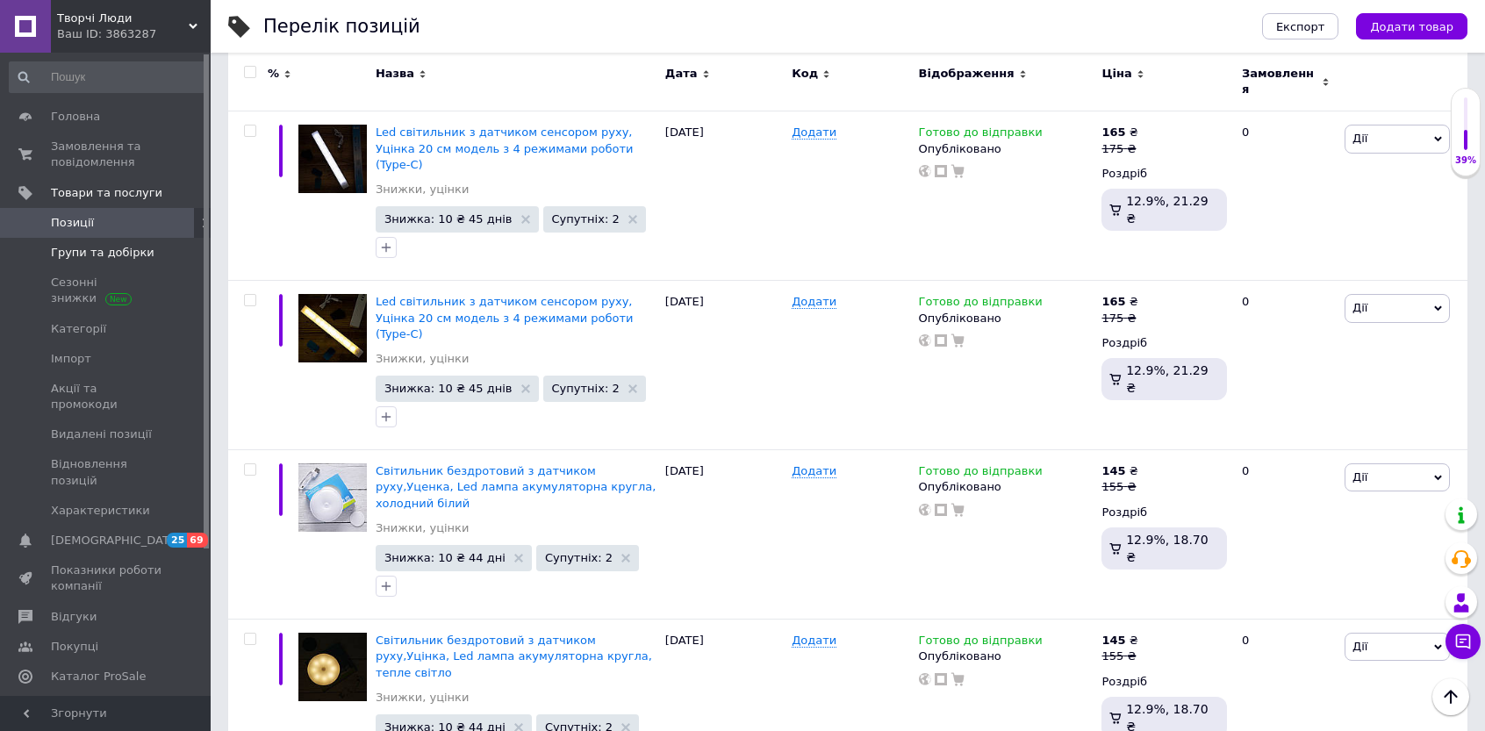
click at [83, 259] on span "Групи та добірки" at bounding box center [103, 253] width 104 height 16
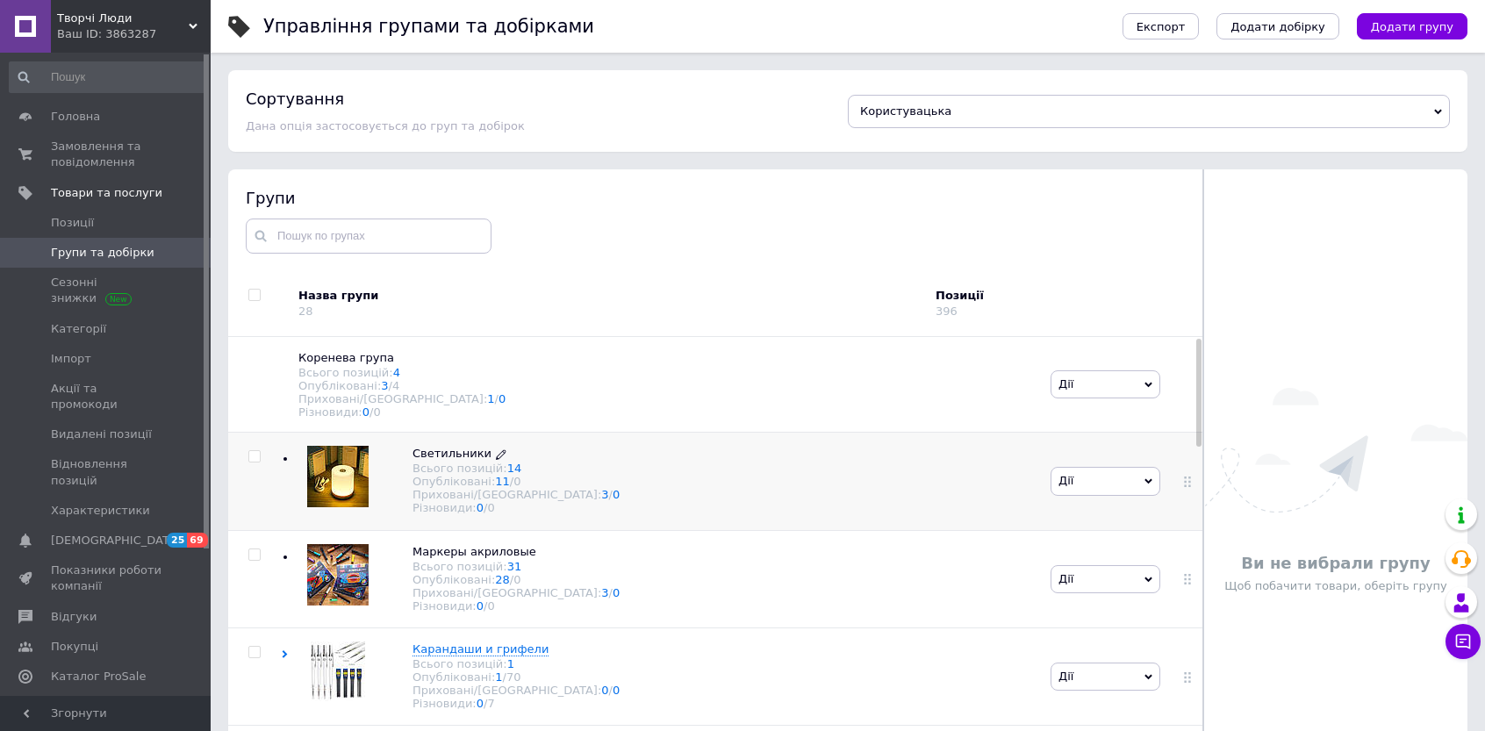
click at [444, 460] on span "Светильники" at bounding box center [452, 453] width 79 height 13
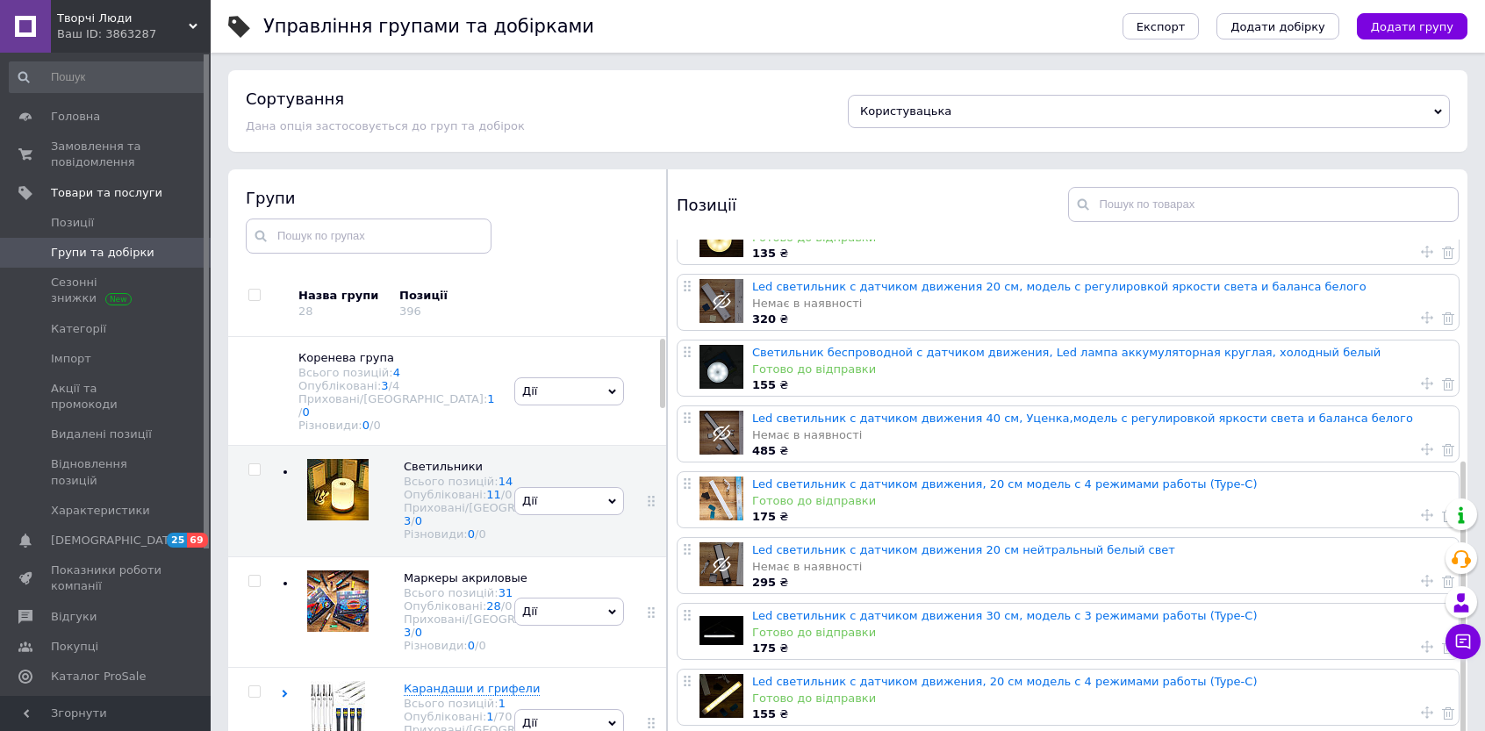
scroll to position [365, 0]
click at [83, 159] on span "Замовлення та повідомлення" at bounding box center [106, 155] width 111 height 32
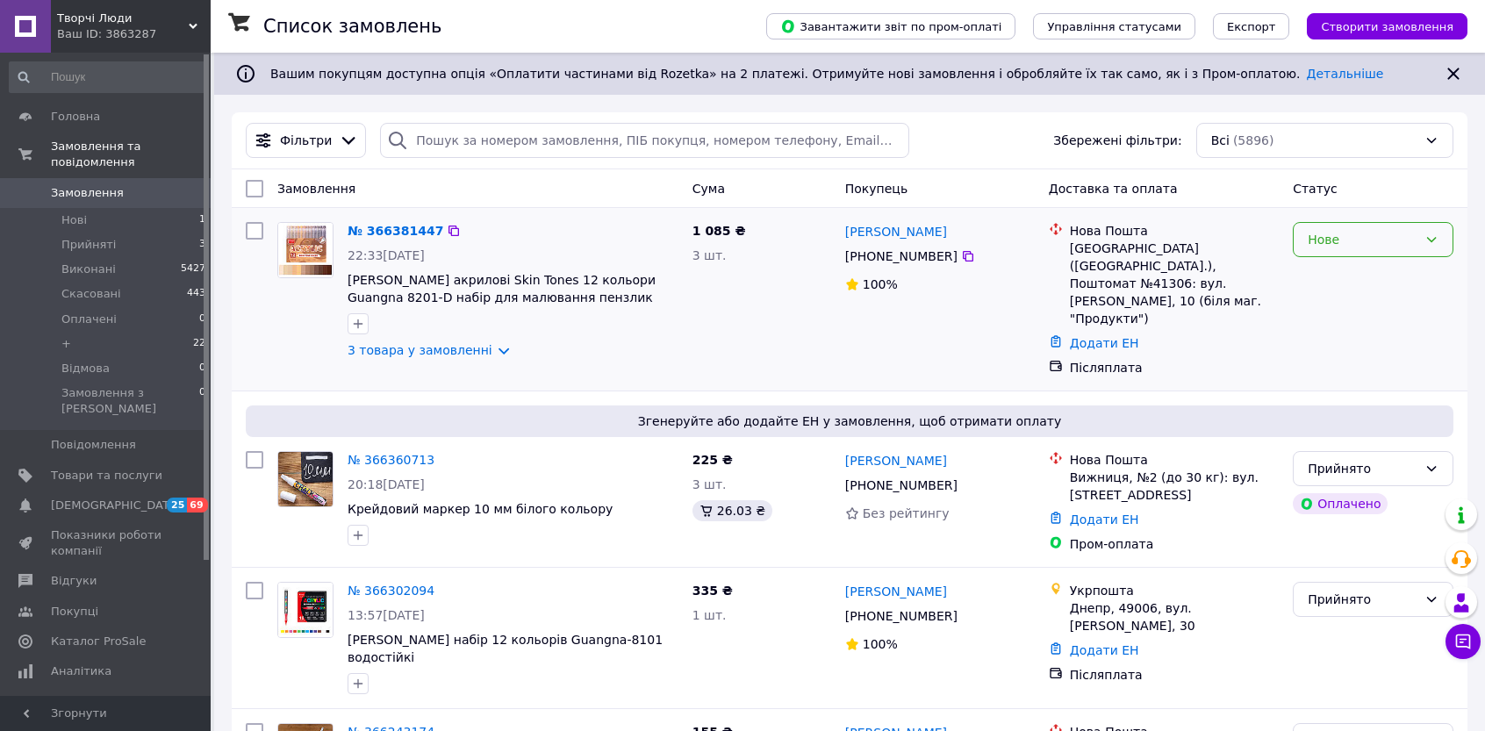
click at [1324, 231] on div "Нове" at bounding box center [1363, 239] width 110 height 19
click at [1329, 281] on li "Прийнято" at bounding box center [1373, 278] width 159 height 32
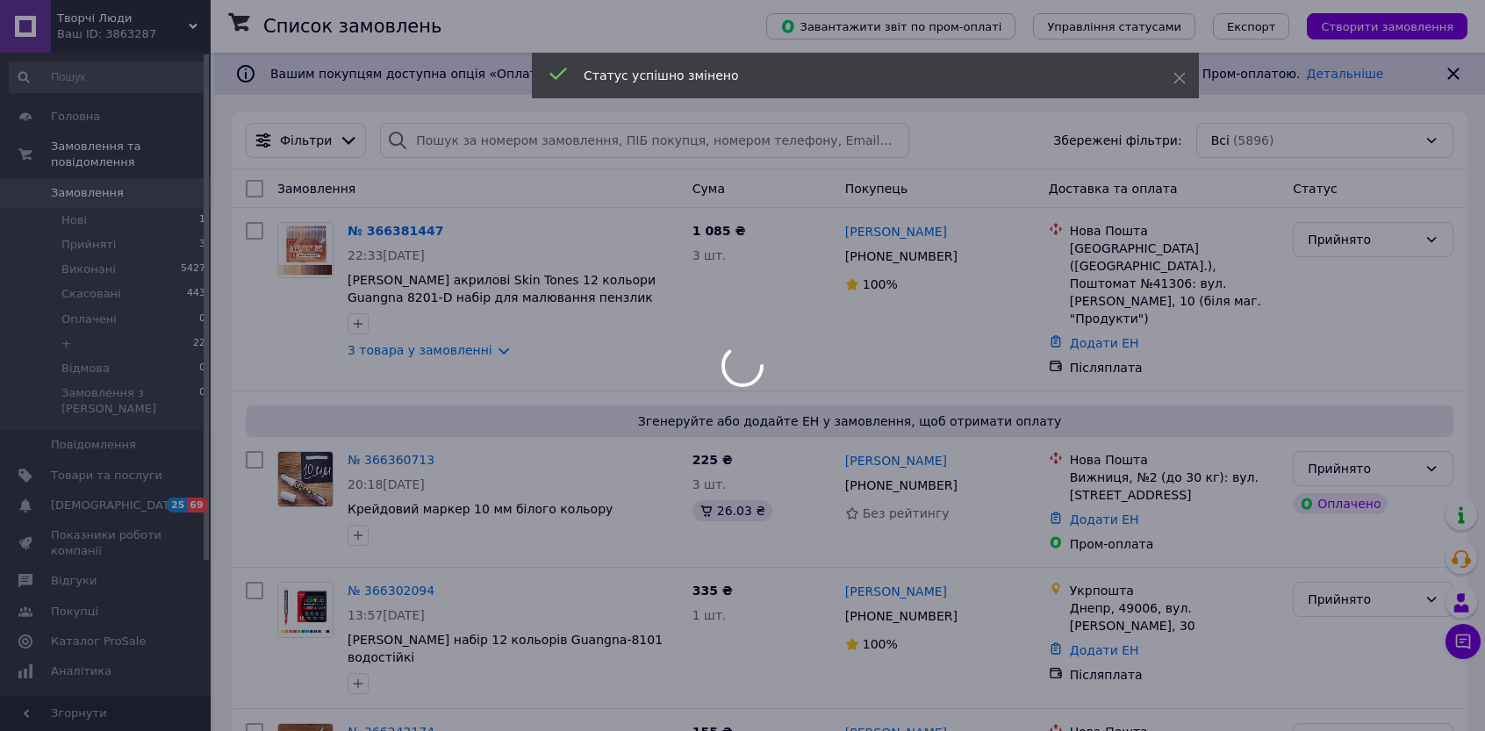
click at [482, 353] on div at bounding box center [742, 365] width 1485 height 731
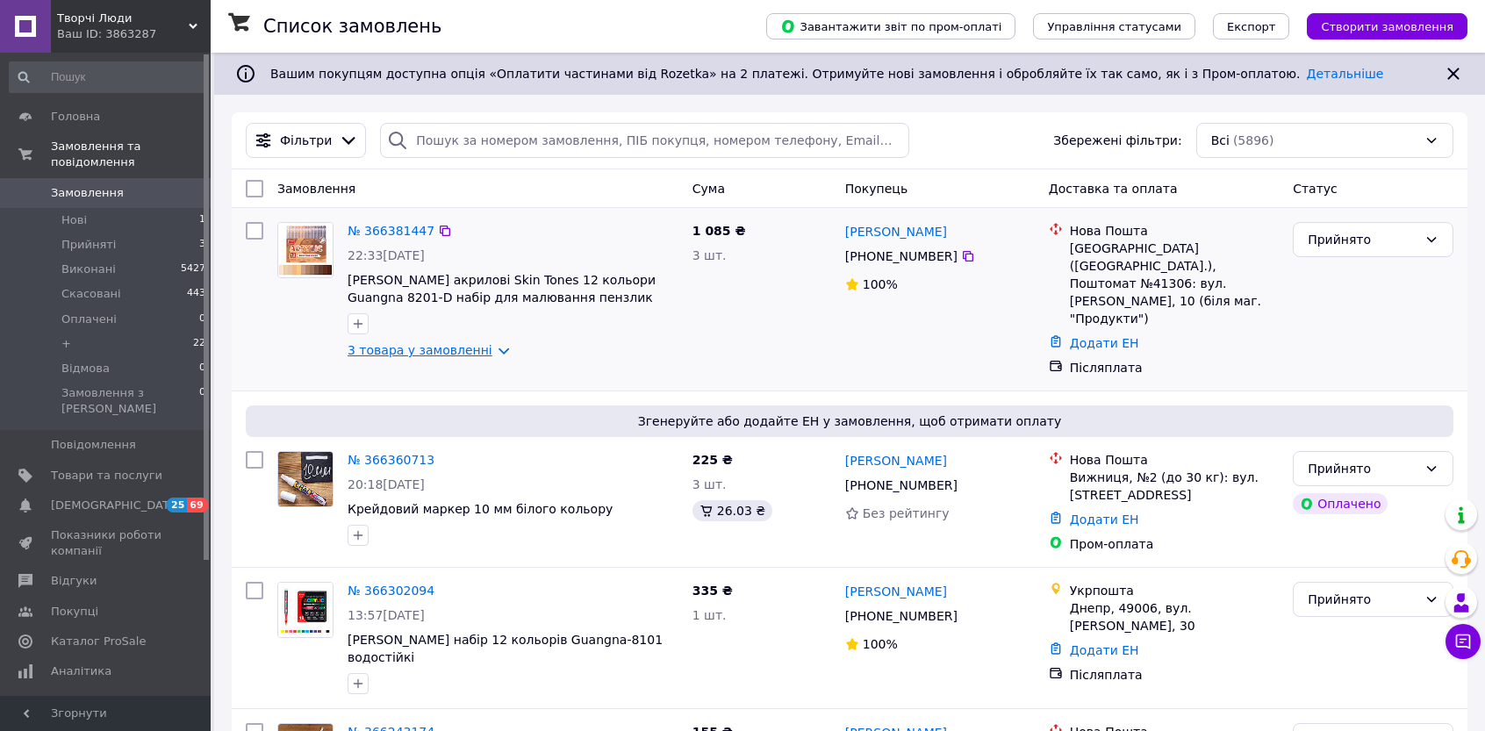
click at [485, 352] on link "3 товара у замовленні" at bounding box center [420, 350] width 145 height 14
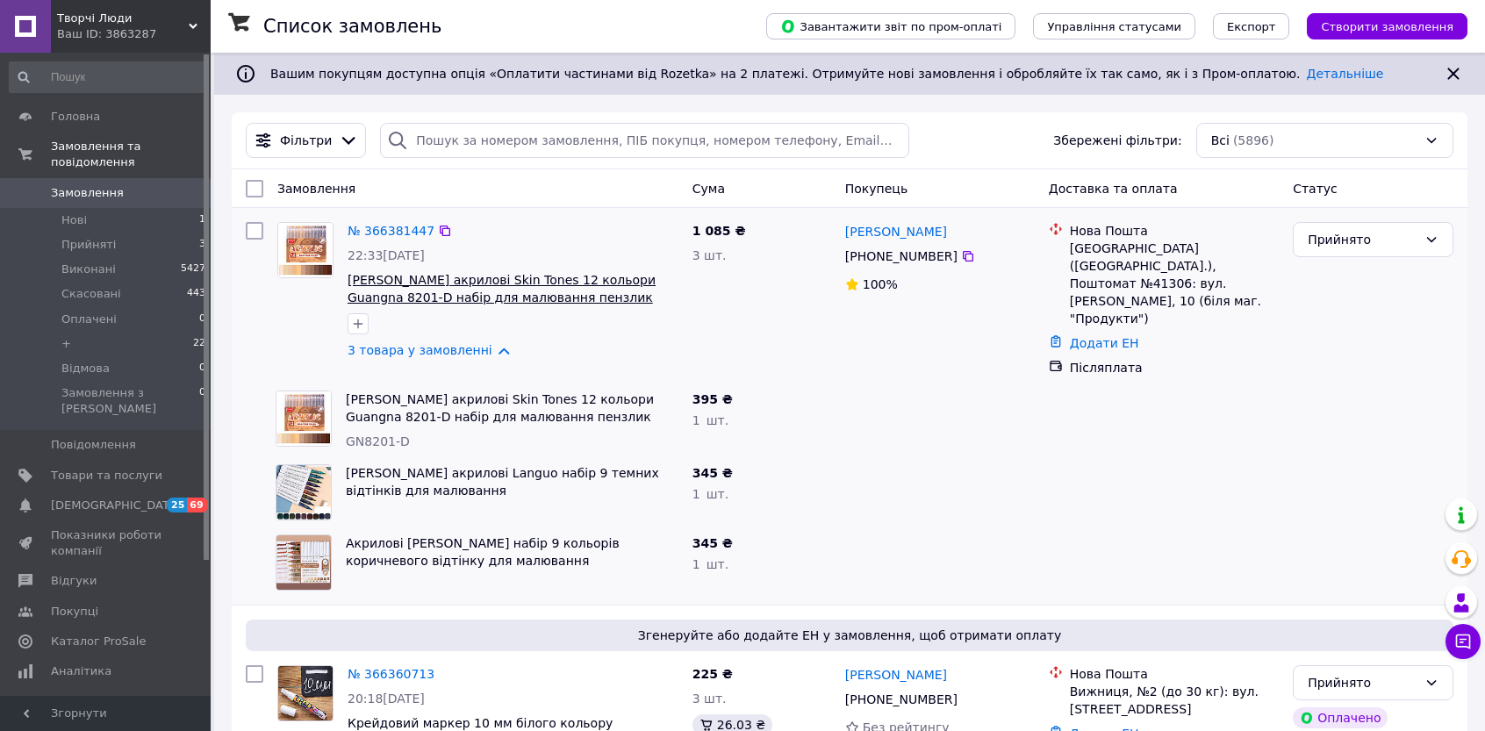
click at [403, 284] on span "[PERSON_NAME] акрилові Skin Tones 12 кольори Guangna 8201-D набір для малювання…" at bounding box center [502, 289] width 308 height 32
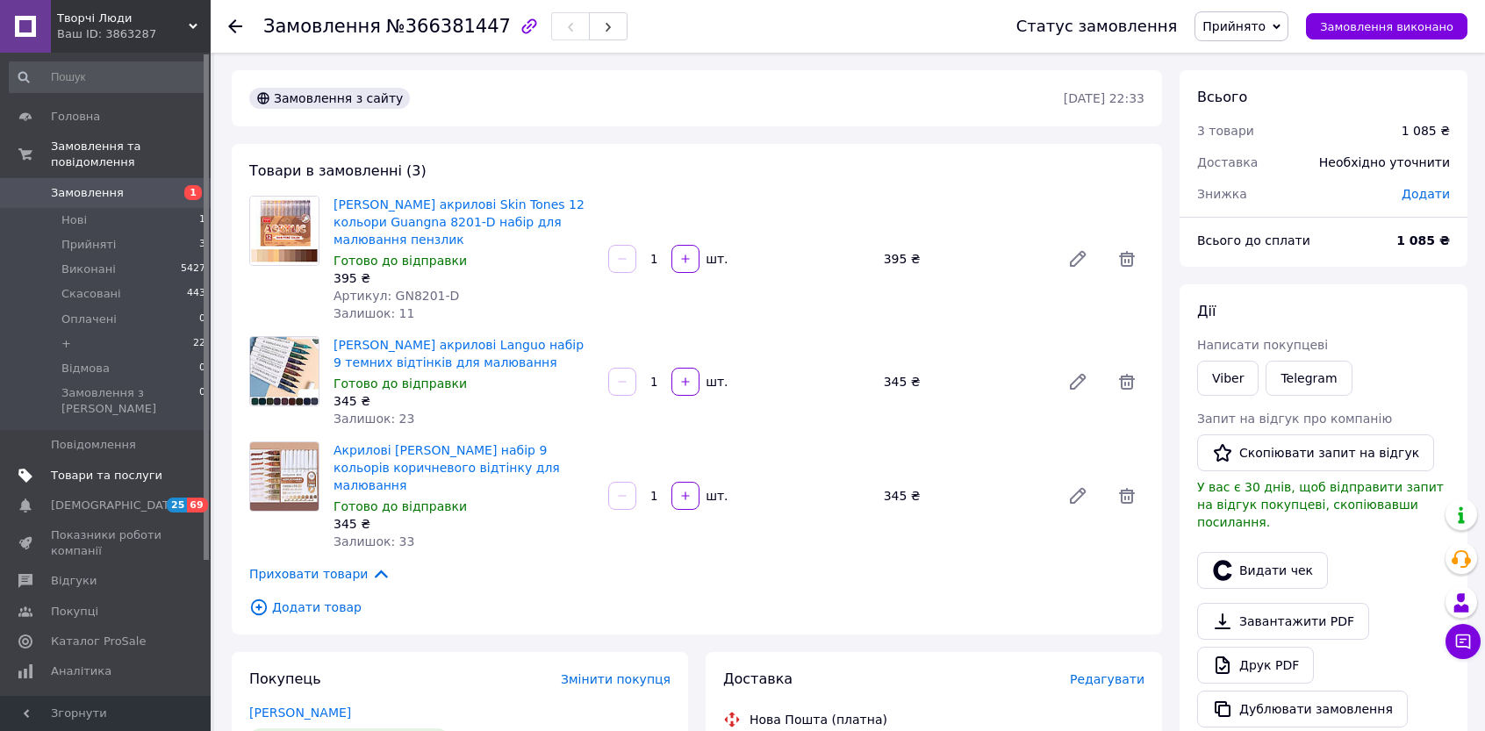
click at [67, 468] on span "Товари та послуги" at bounding box center [106, 476] width 111 height 16
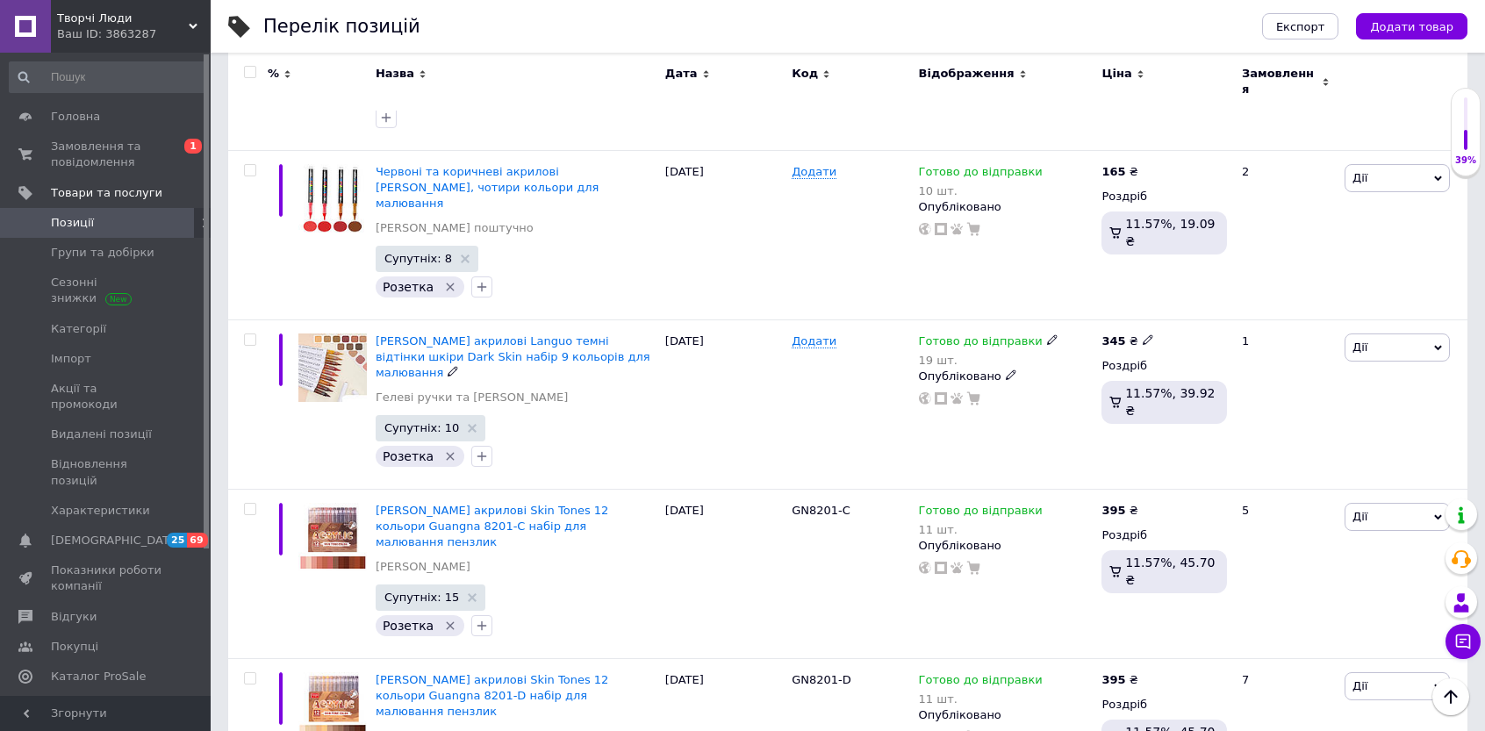
scroll to position [2370, 0]
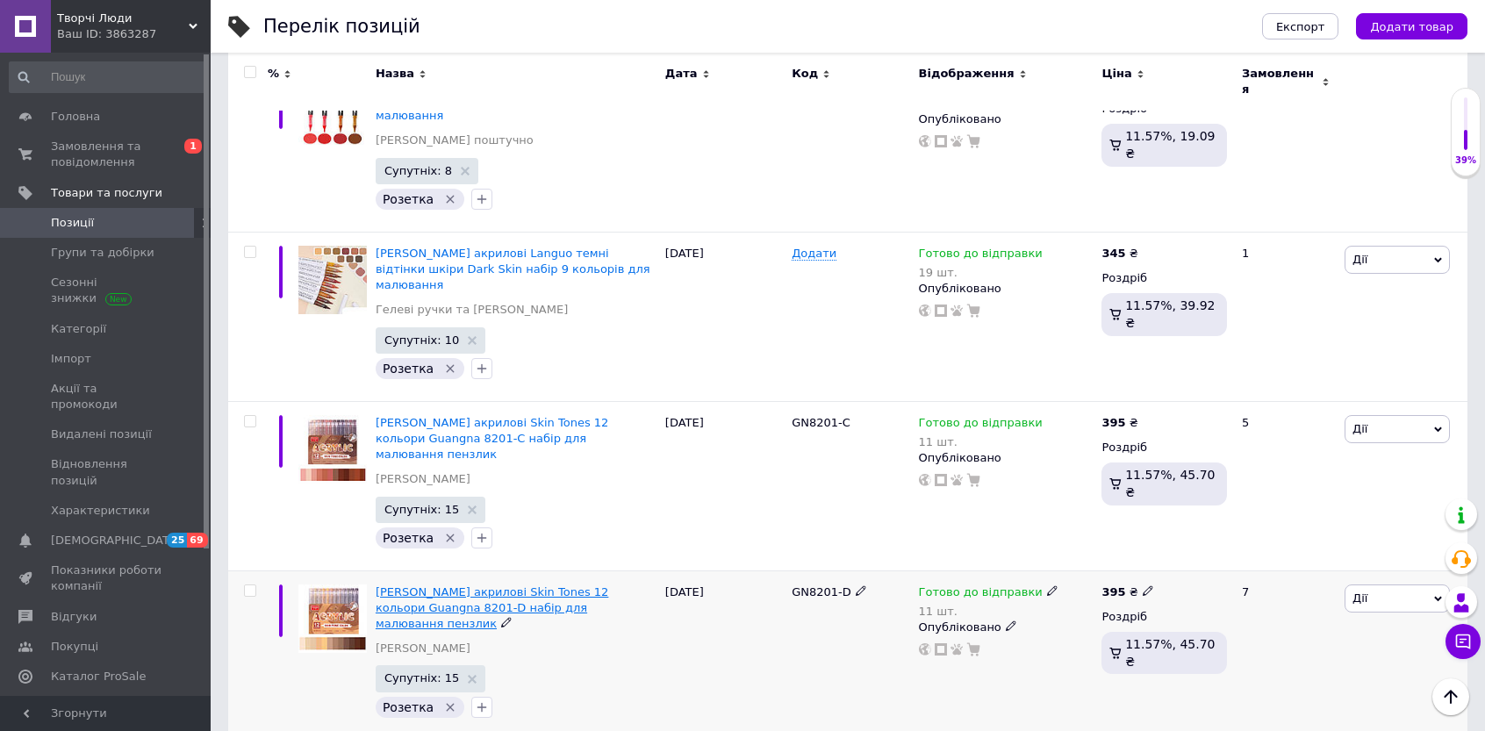
click at [405, 586] on span "[PERSON_NAME] акрилові Skin Tones 12 кольори Guangna 8201-D набір для малювання…" at bounding box center [492, 608] width 233 height 45
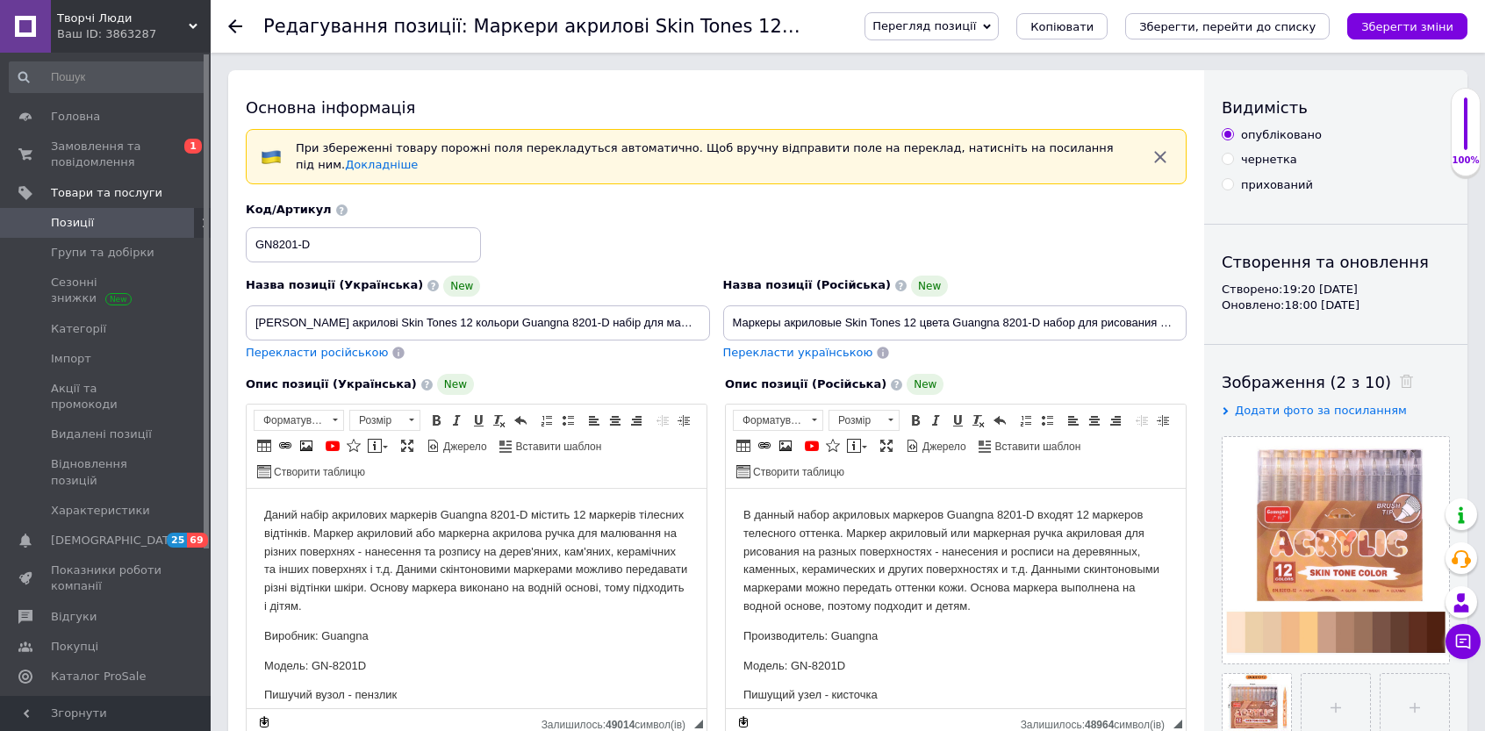
click at [1229, 188] on input "прихований" at bounding box center [1227, 183] width 11 height 11
radio input "true"
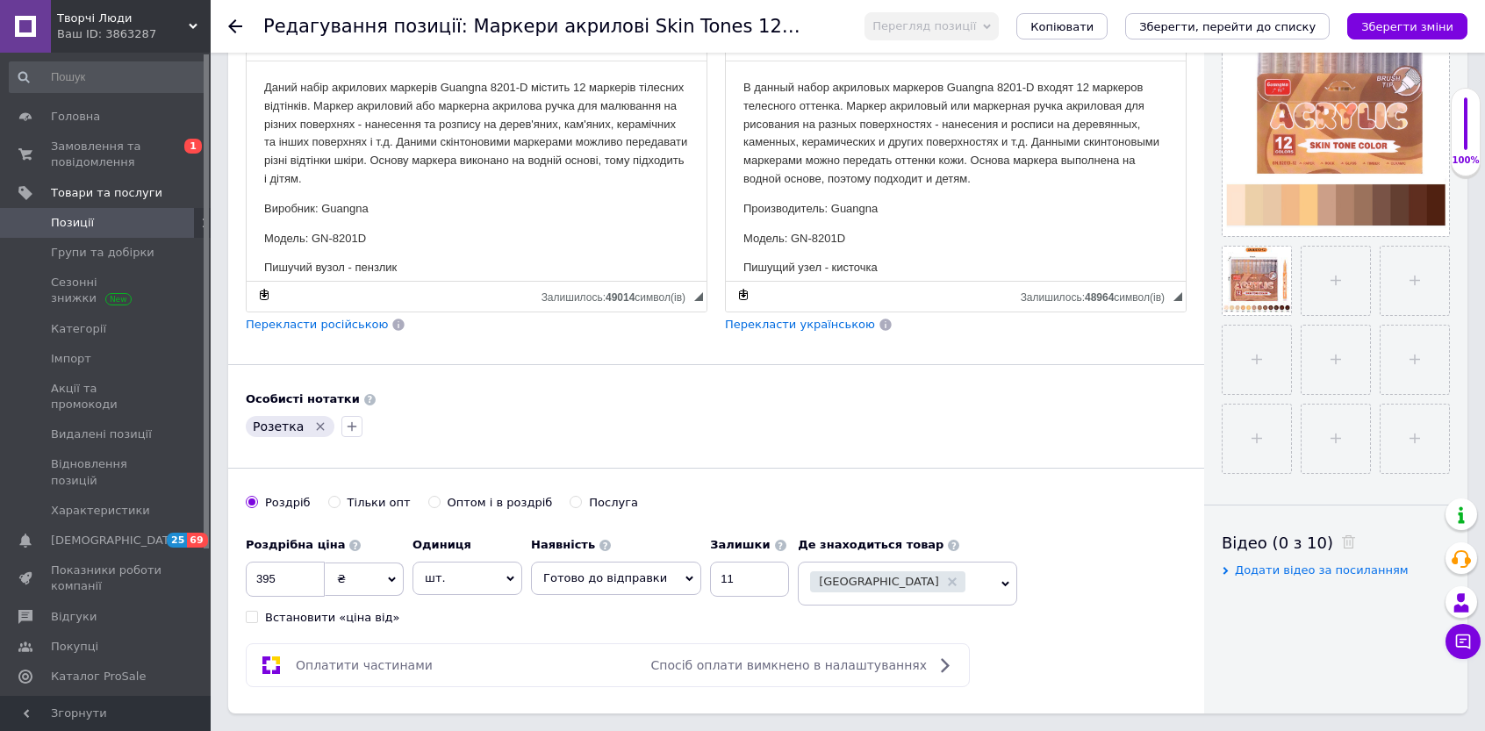
scroll to position [439, 0]
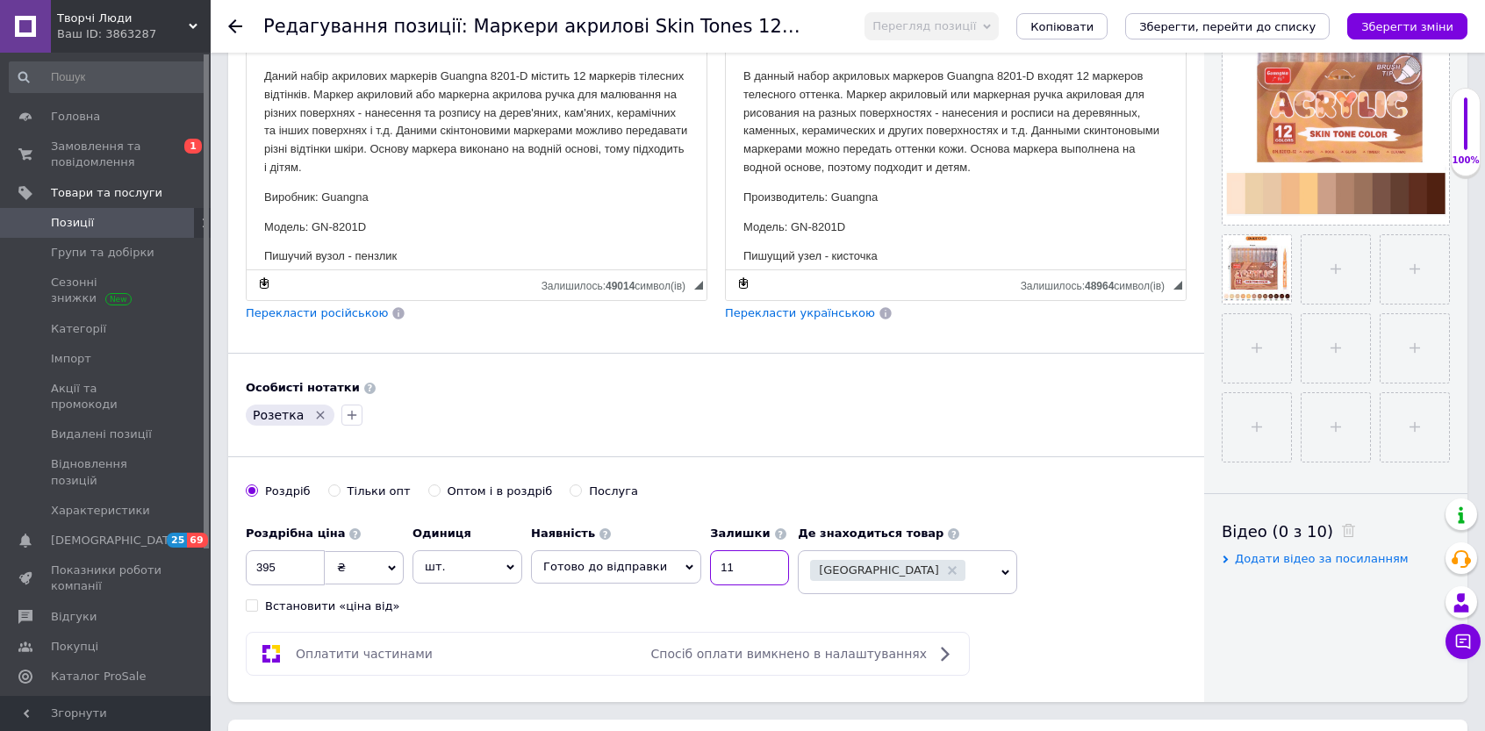
drag, startPoint x: 720, startPoint y: 556, endPoint x: 699, endPoint y: 554, distance: 21.1
click at [710, 554] on input "11" at bounding box center [749, 567] width 79 height 35
type input "0"
click at [676, 550] on span "Готово до відправки" at bounding box center [616, 566] width 170 height 33
click at [622, 620] on li "Немає в наявності" at bounding box center [616, 628] width 169 height 25
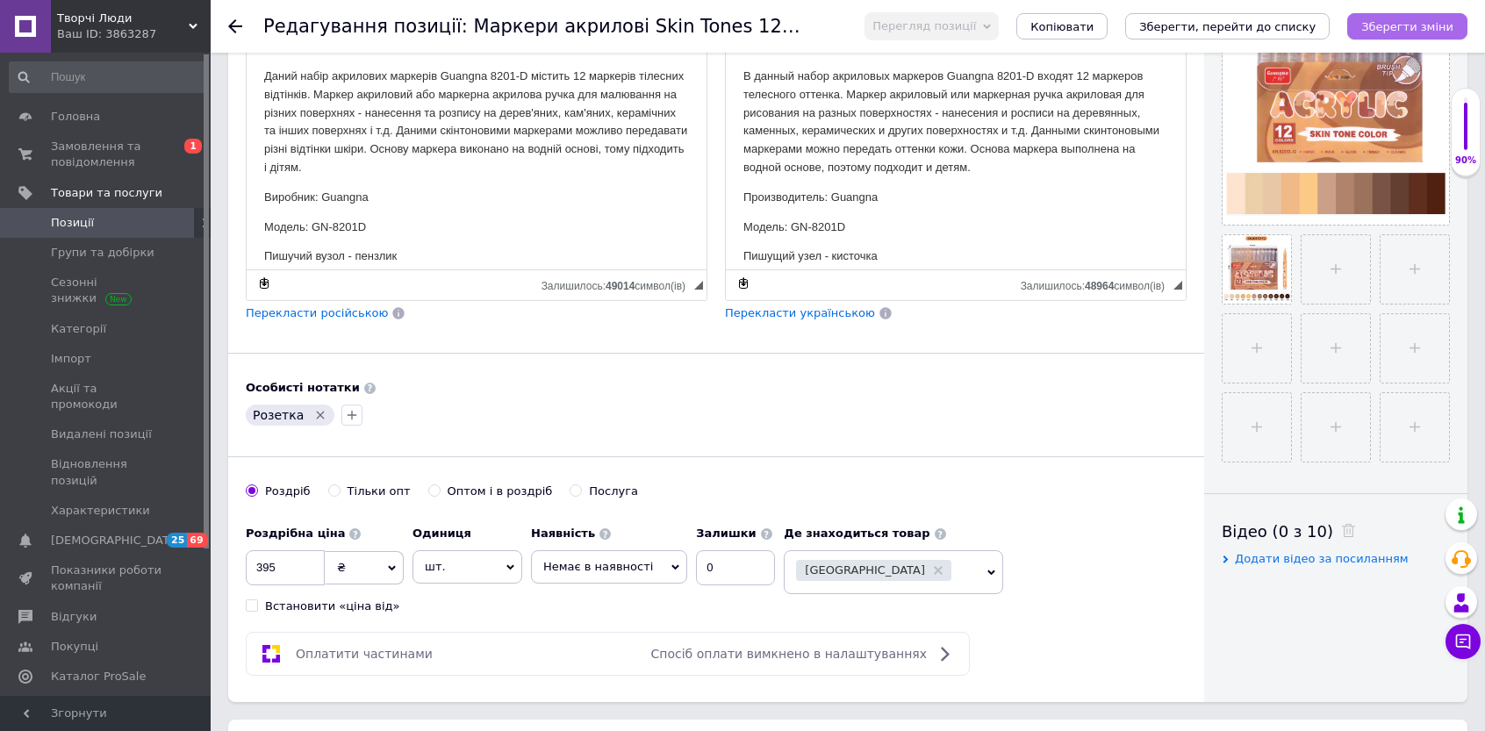
click at [1394, 36] on button "Зберегти зміни" at bounding box center [1408, 26] width 120 height 26
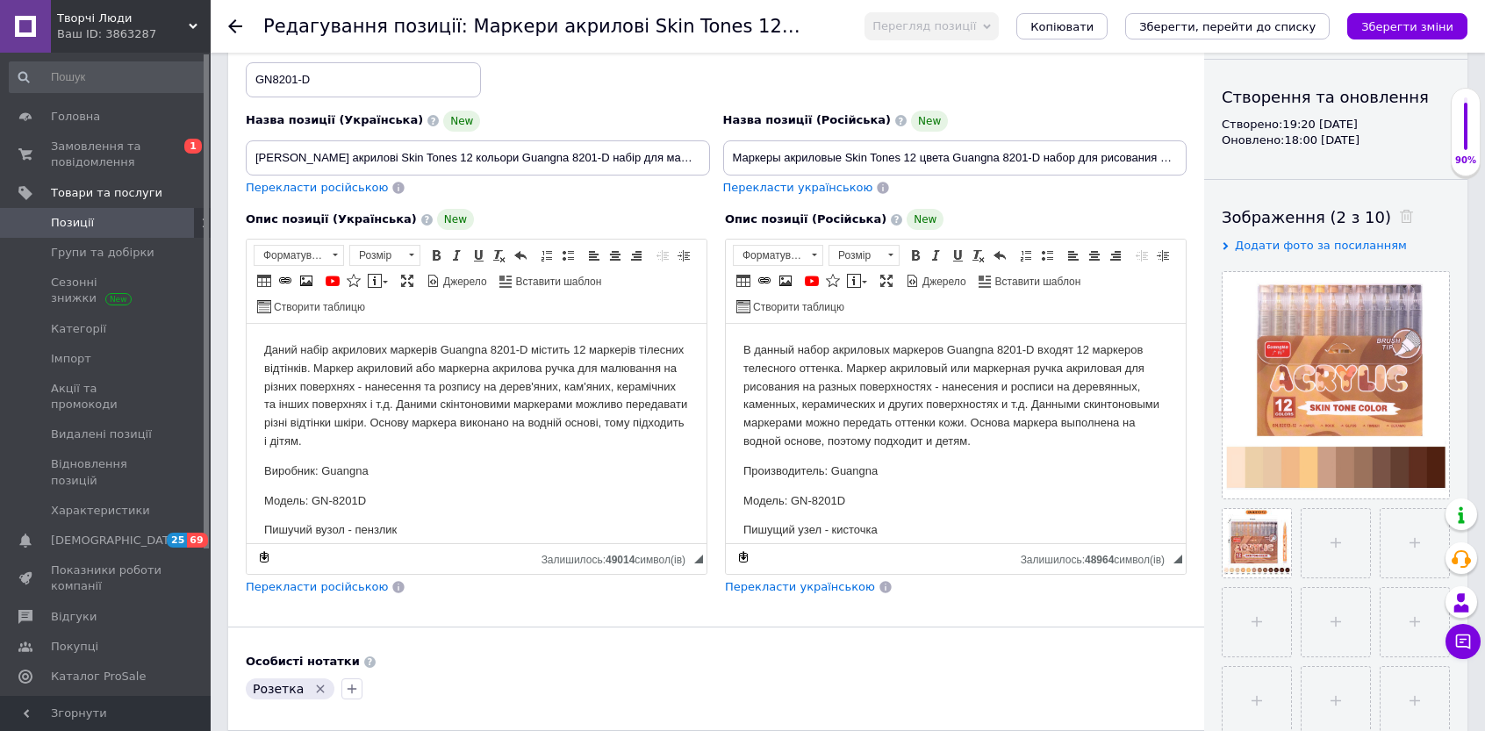
scroll to position [0, 0]
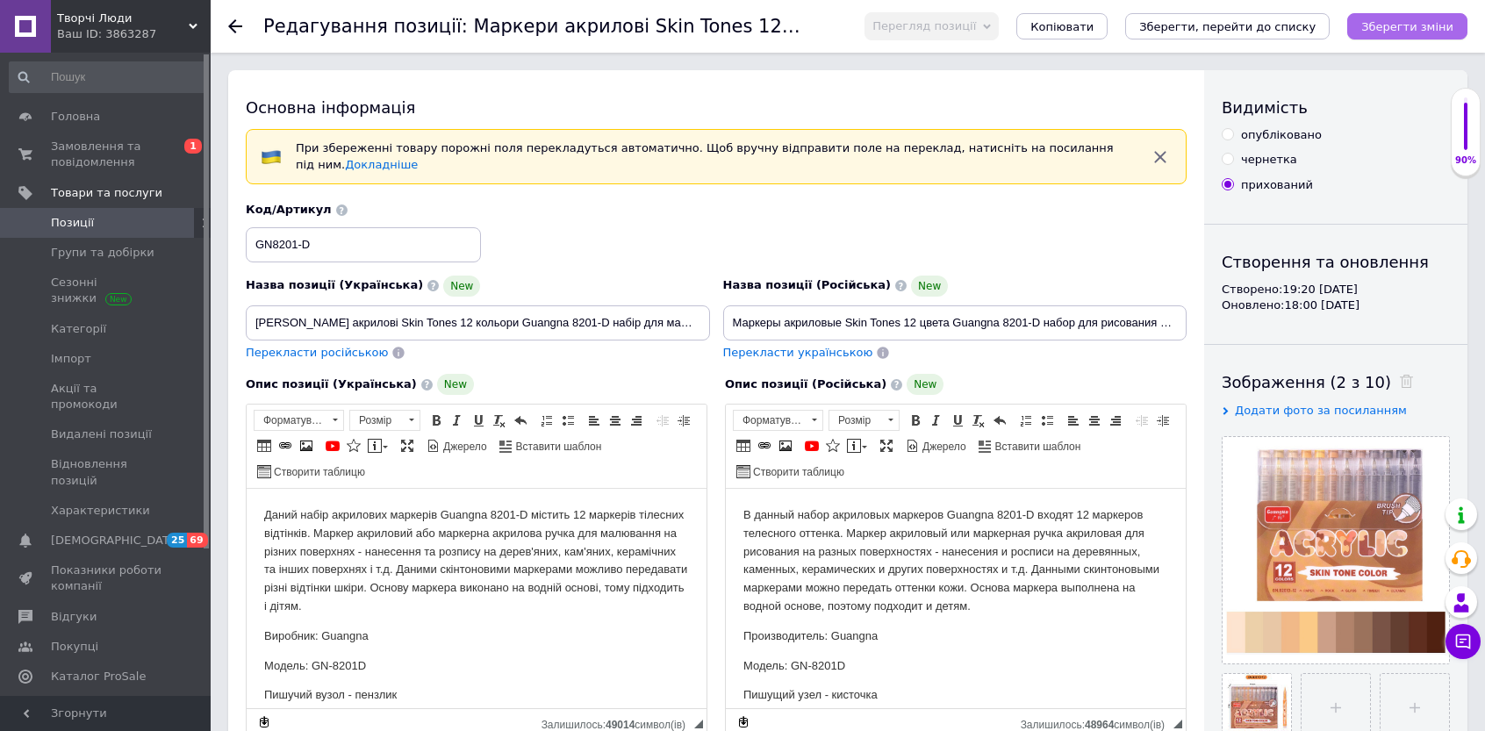
click at [1434, 22] on icon "Зберегти зміни" at bounding box center [1408, 26] width 92 height 13
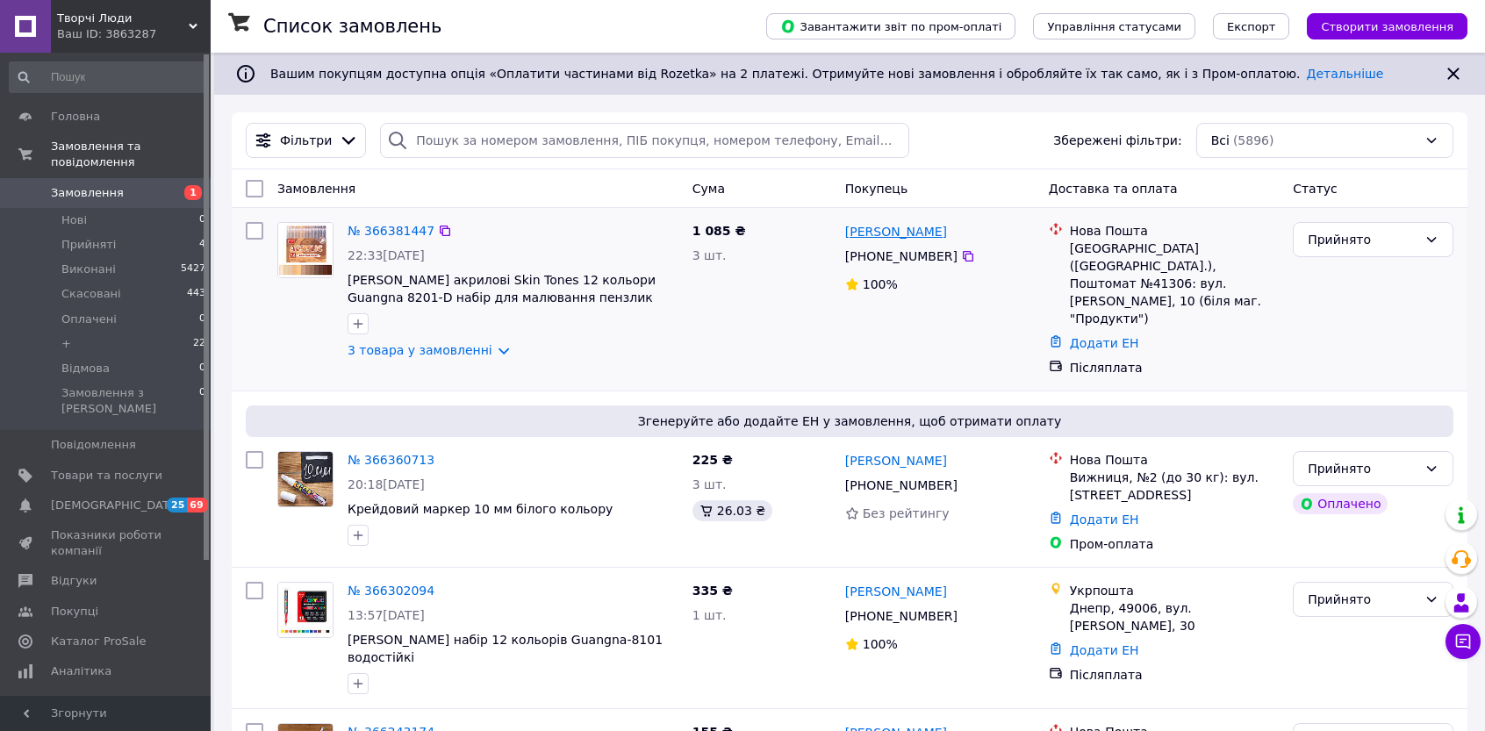
click at [937, 234] on link "[PERSON_NAME]" at bounding box center [896, 232] width 102 height 18
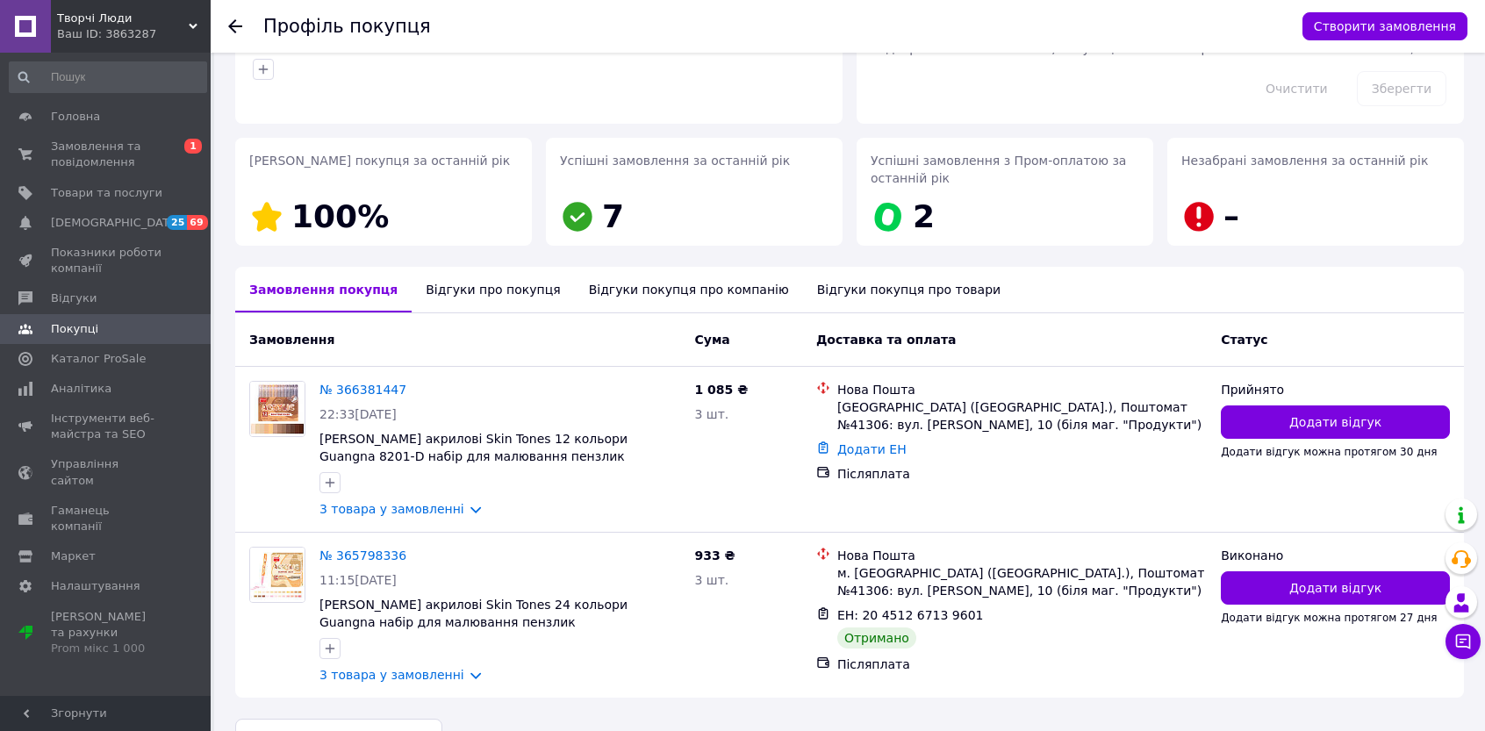
scroll to position [228, 0]
